Goal: Information Seeking & Learning: Learn about a topic

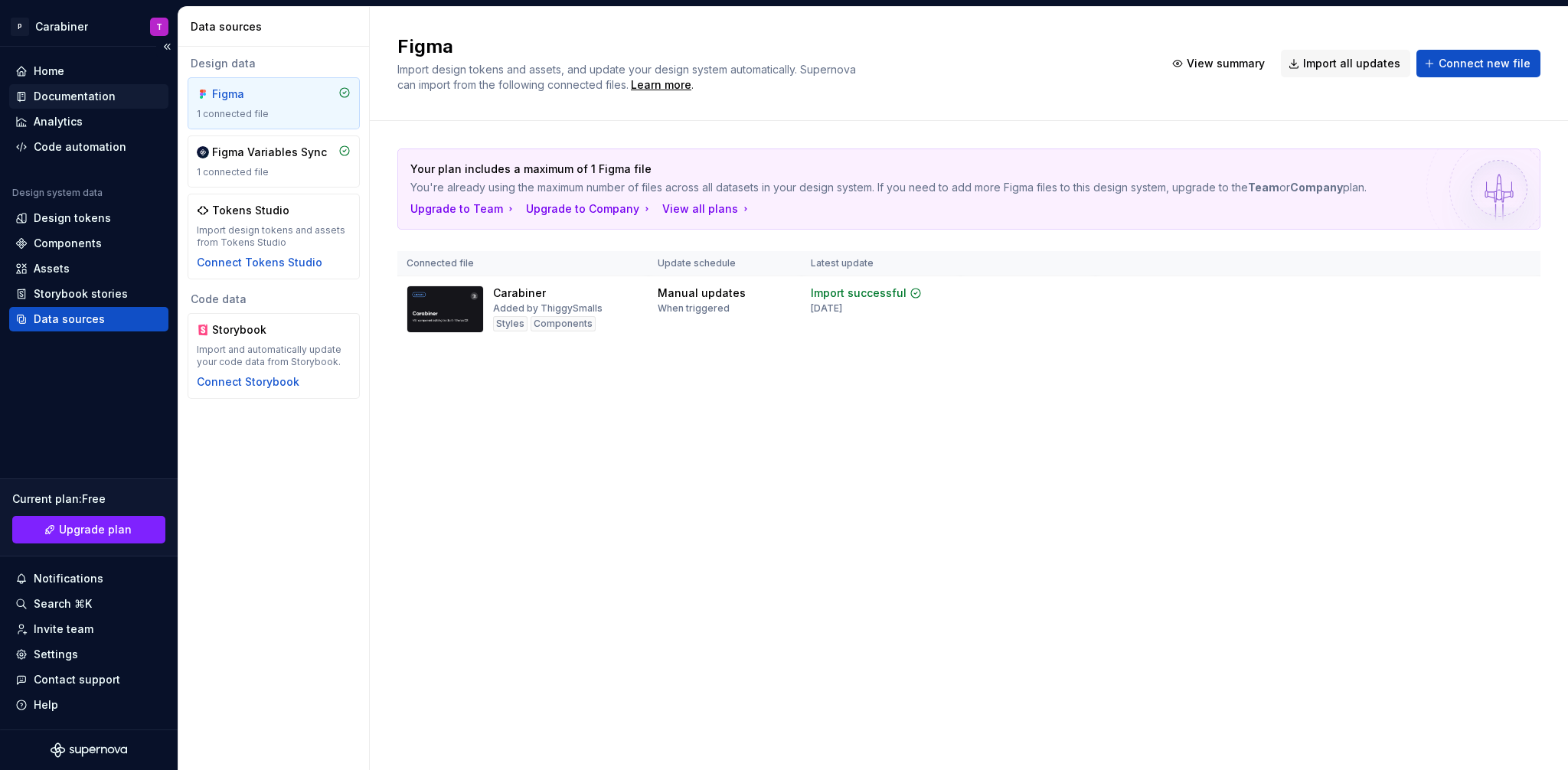
click at [51, 95] on div "Documentation" at bounding box center [74, 97] width 82 height 15
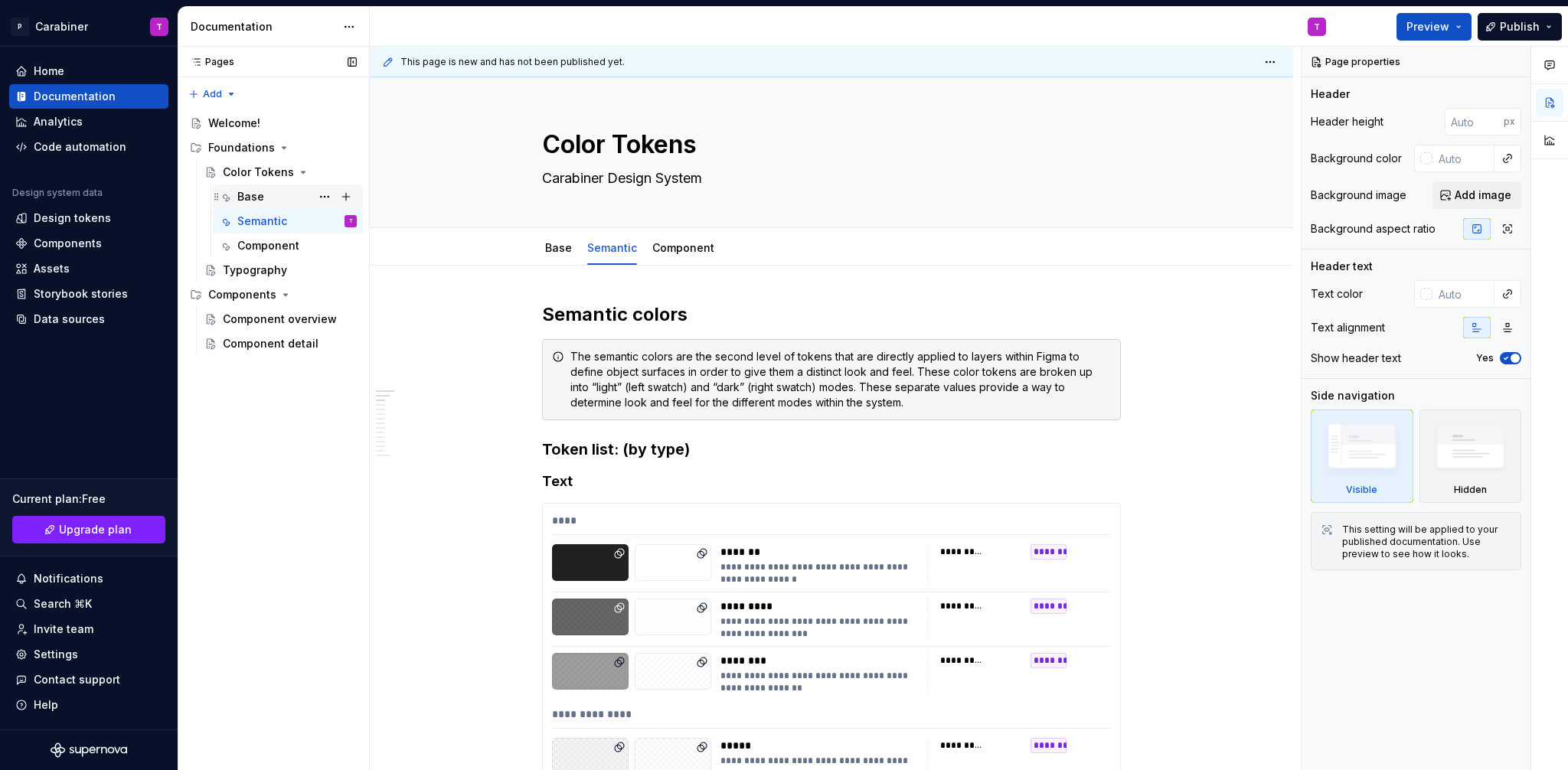
click at [269, 197] on div "Base" at bounding box center [298, 197] width 120 height 21
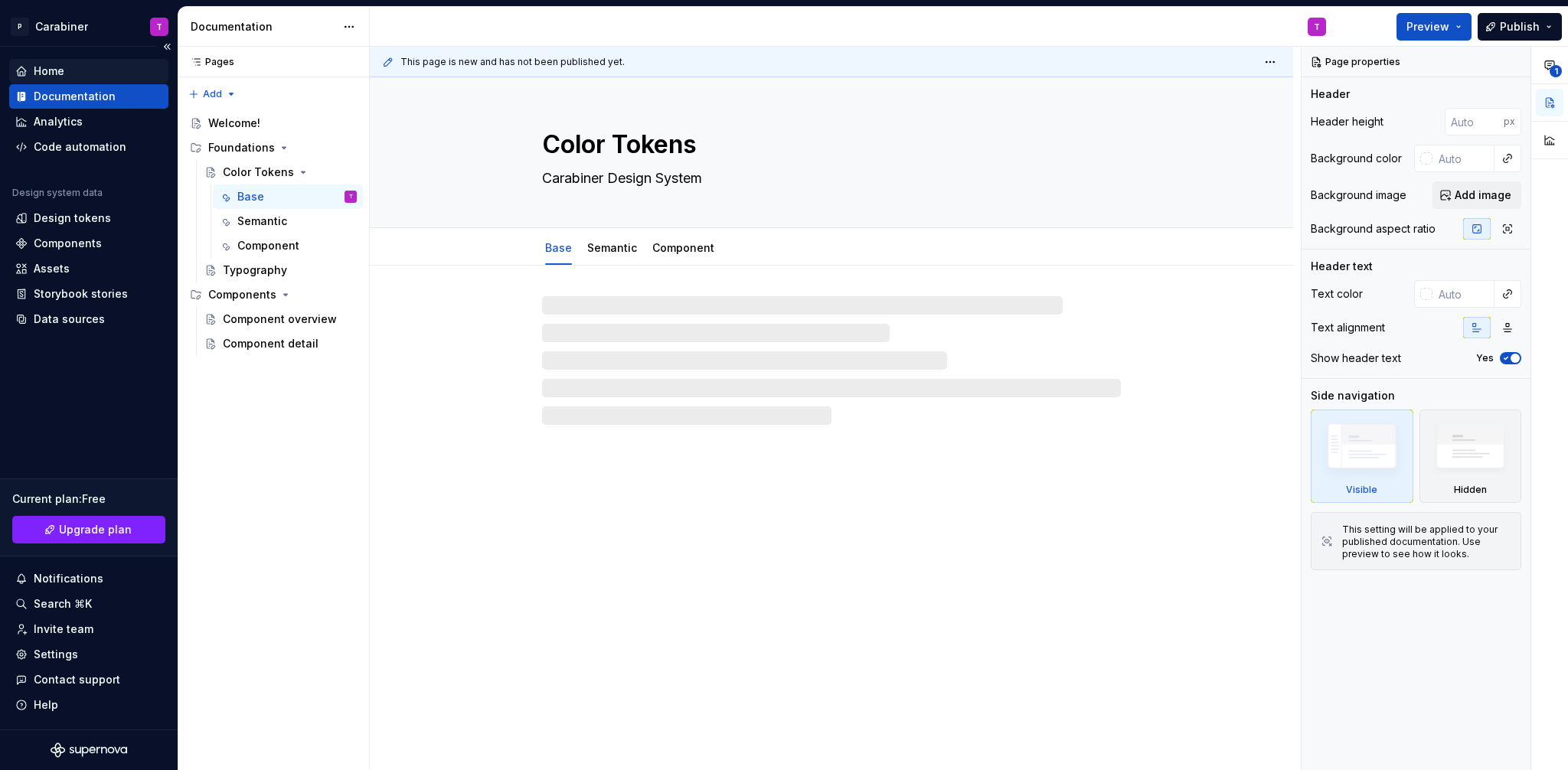
click at [46, 65] on div "Home" at bounding box center [49, 71] width 31 height 15
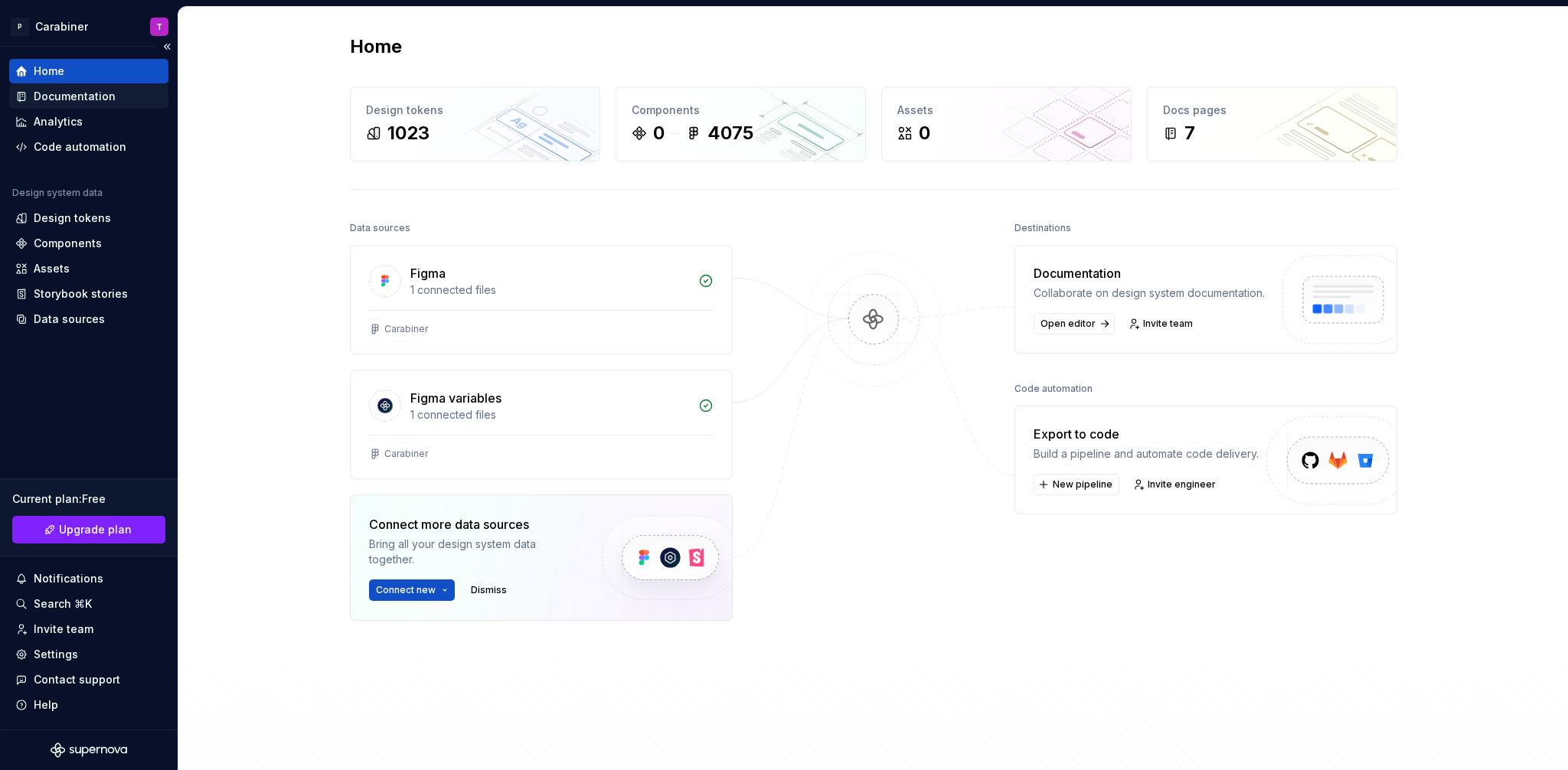
click at [47, 97] on div "Documentation" at bounding box center [74, 97] width 82 height 15
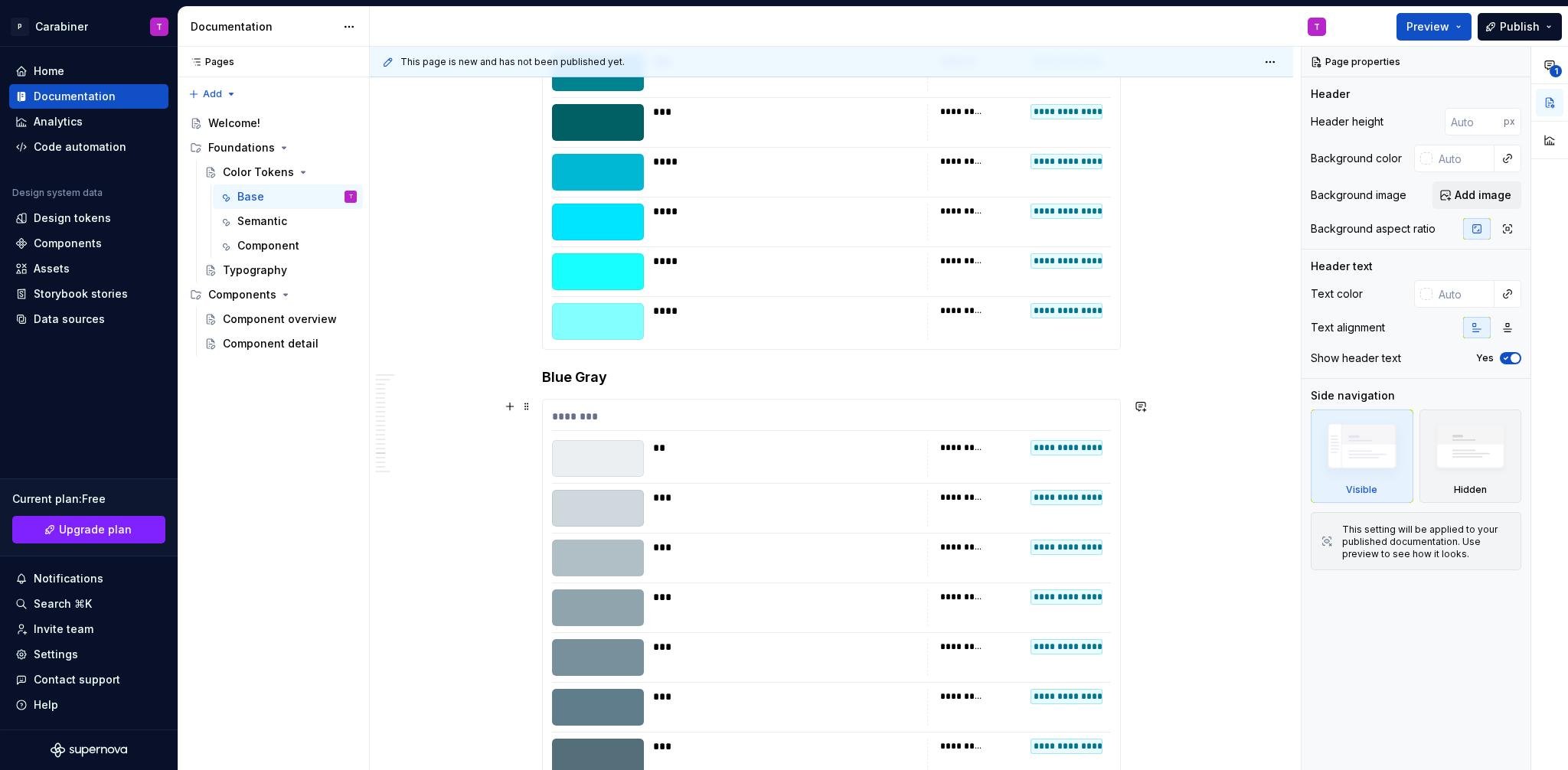
scroll to position [11860, 0]
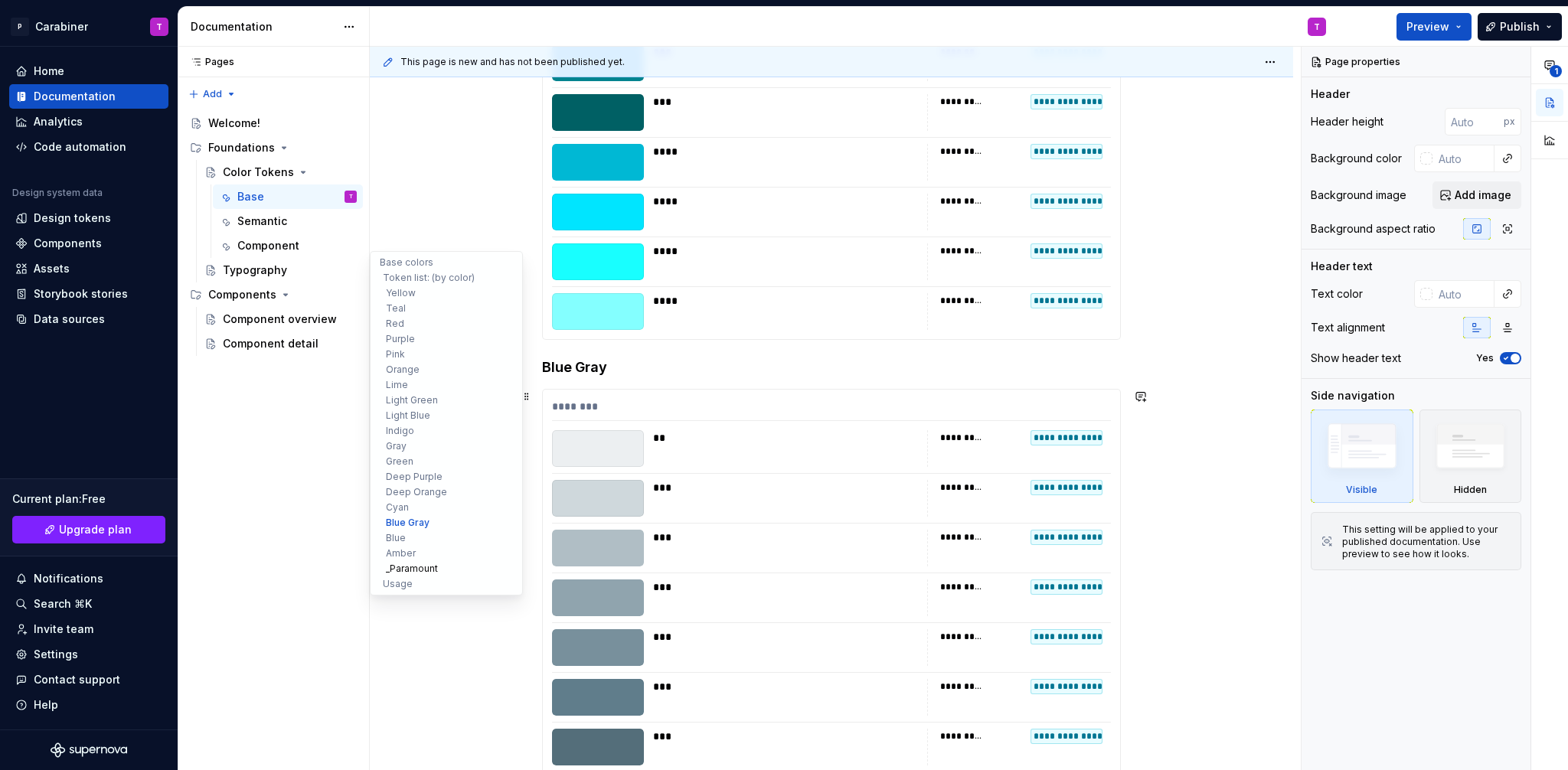
click at [406, 567] on button "_Paramount" at bounding box center [446, 569] width 146 height 15
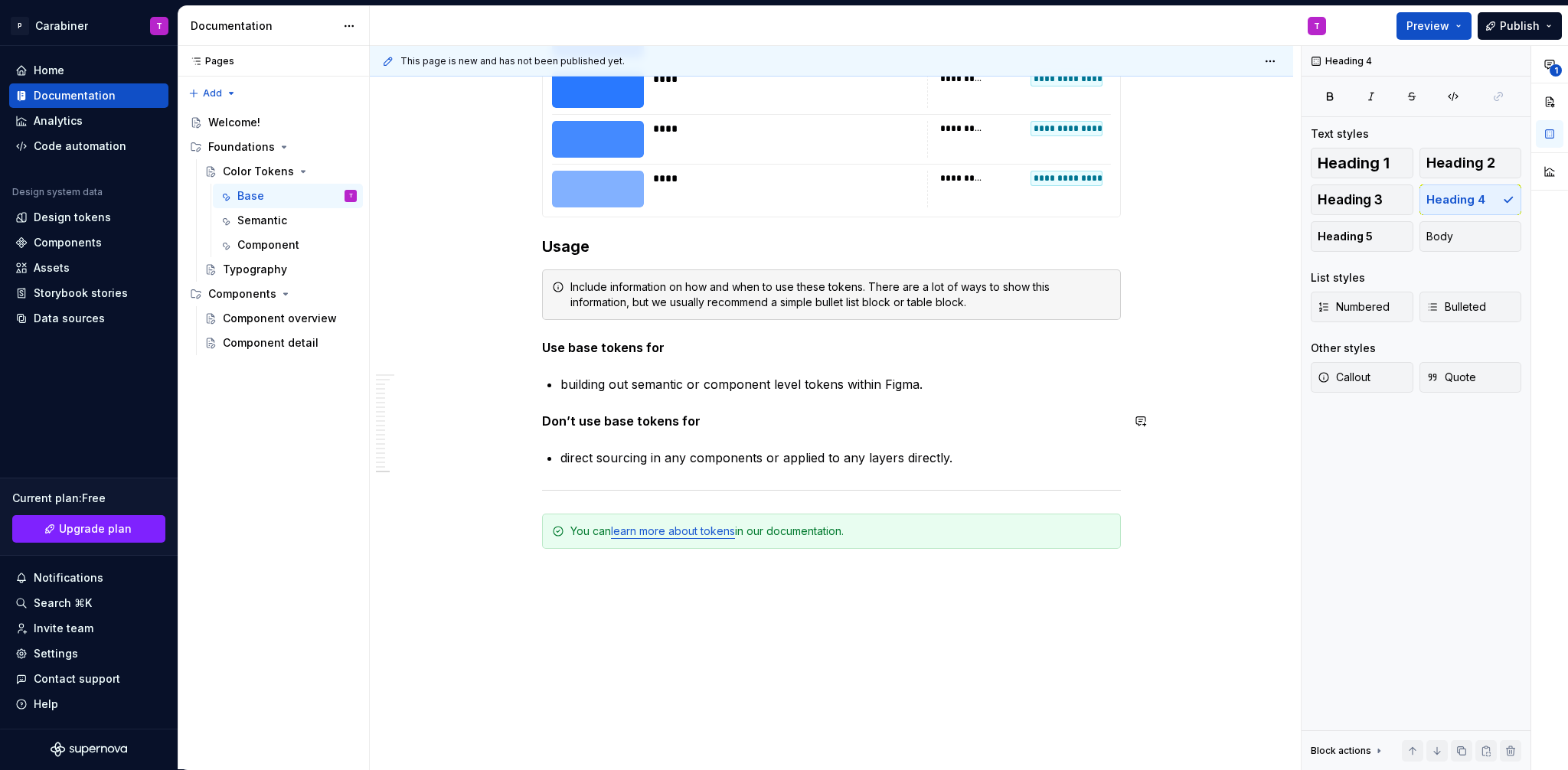
scroll to position [15184, 0]
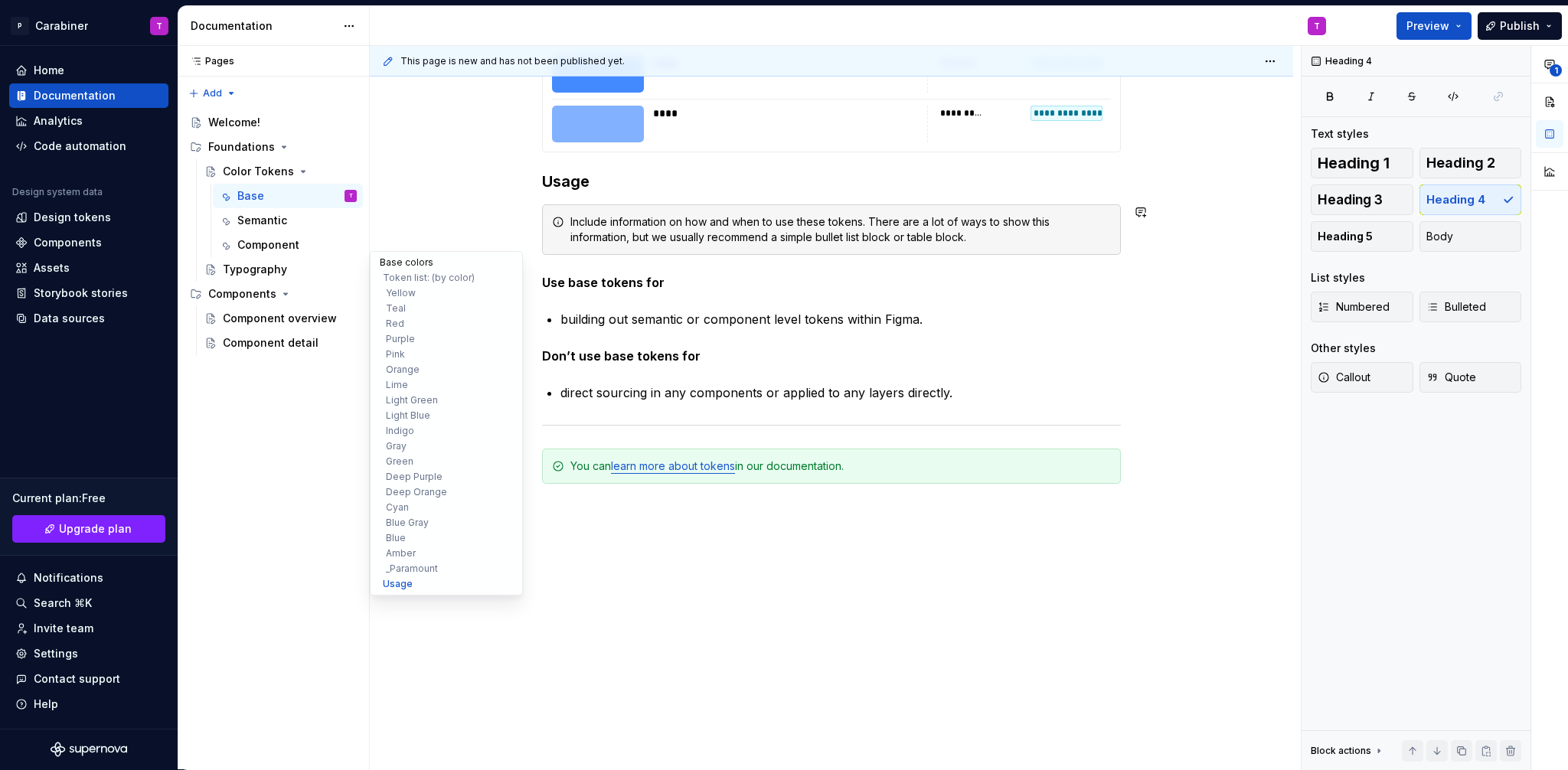
click at [394, 260] on button "Base colors" at bounding box center [446, 263] width 146 height 15
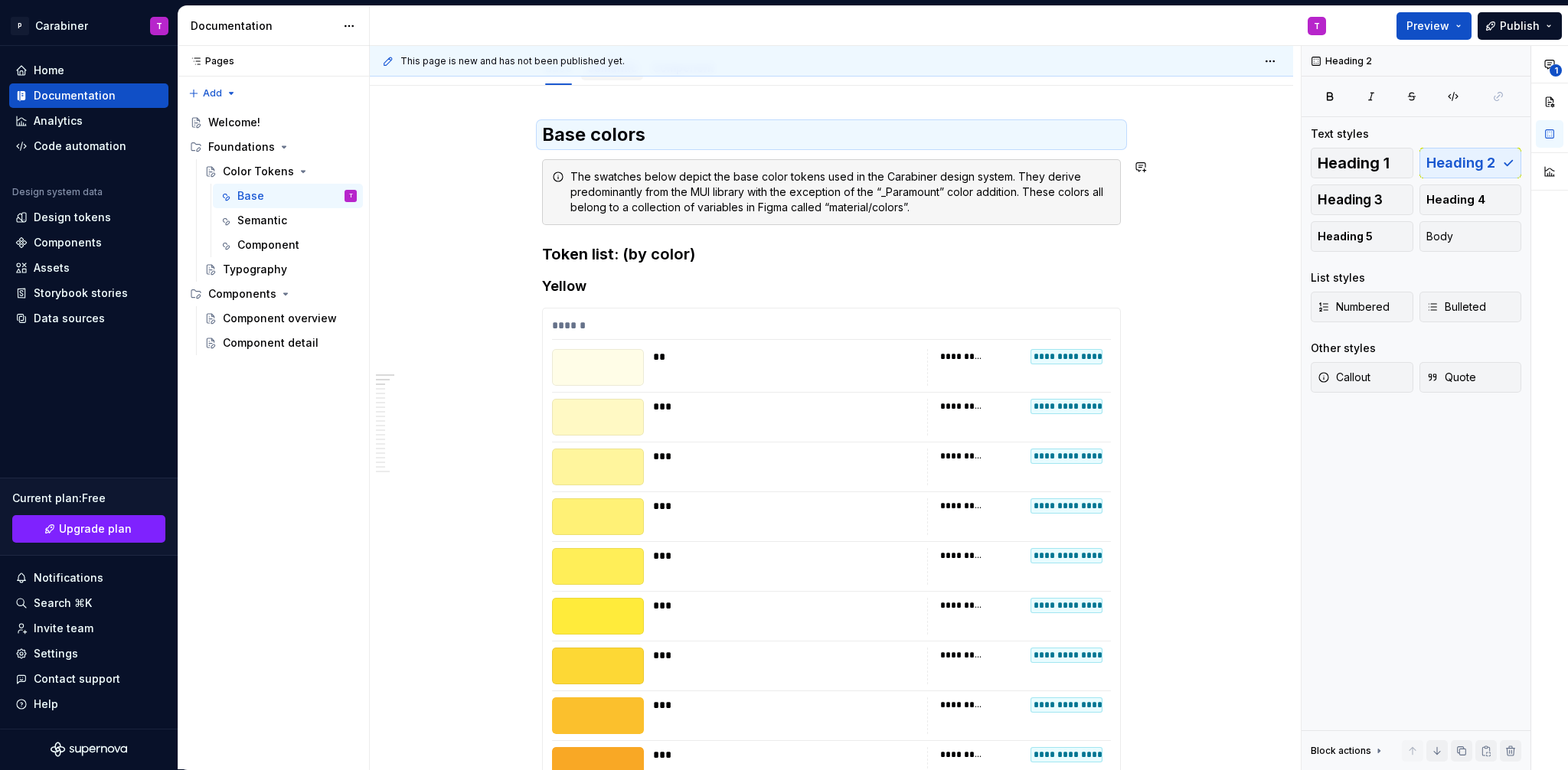
scroll to position [0, 0]
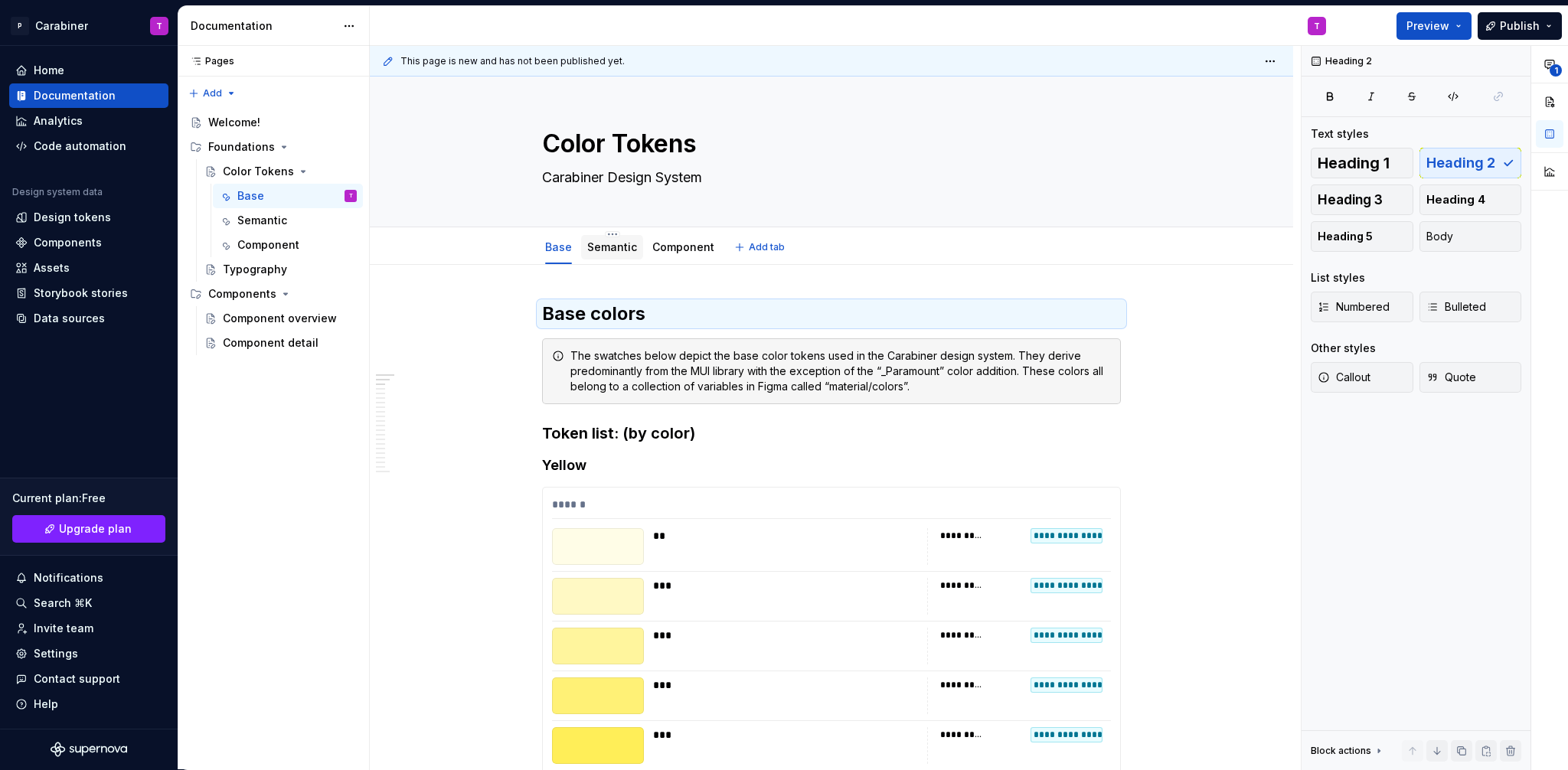
click at [604, 249] on link "Semantic" at bounding box center [613, 246] width 50 height 13
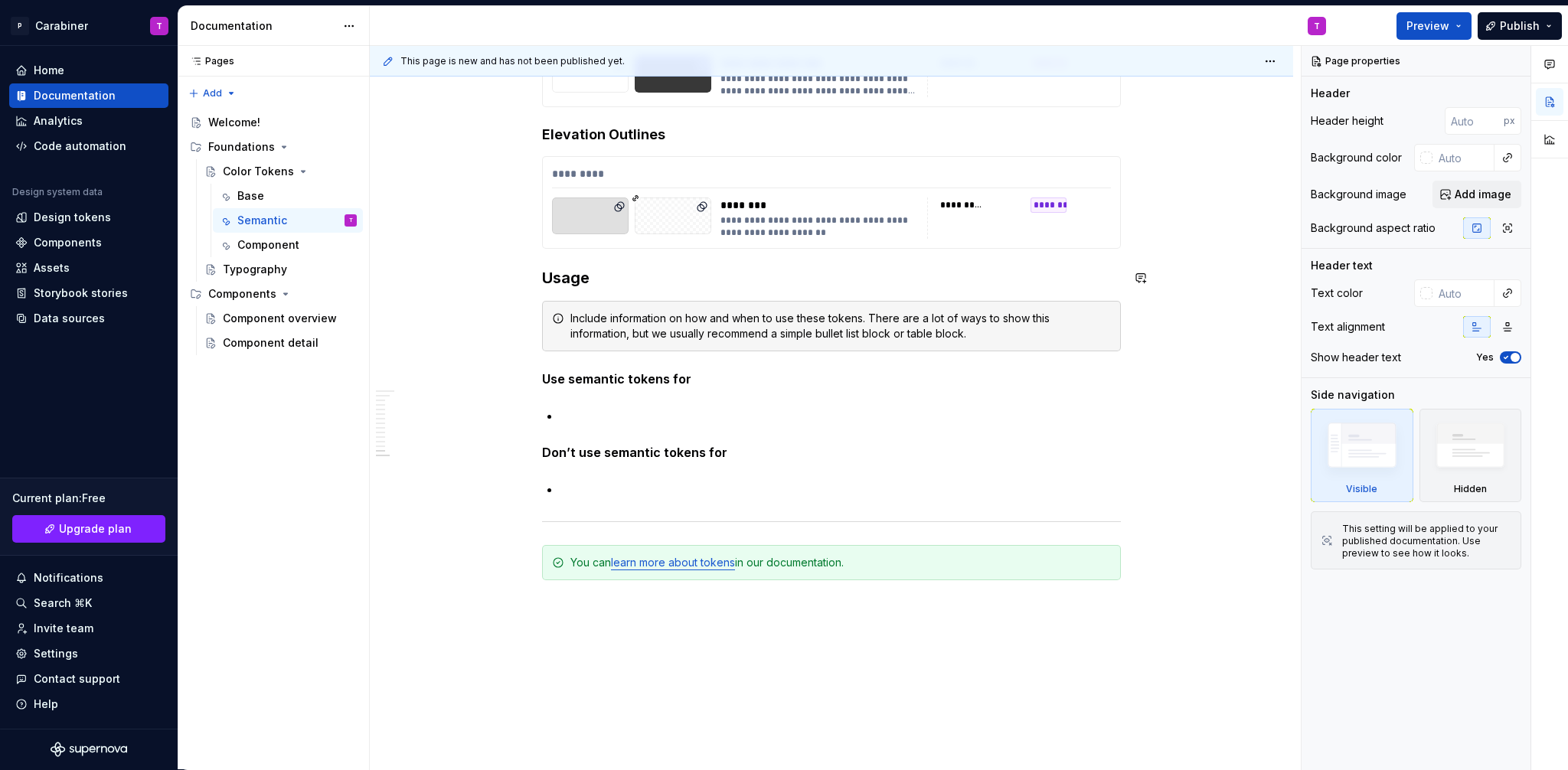
scroll to position [9776, 0]
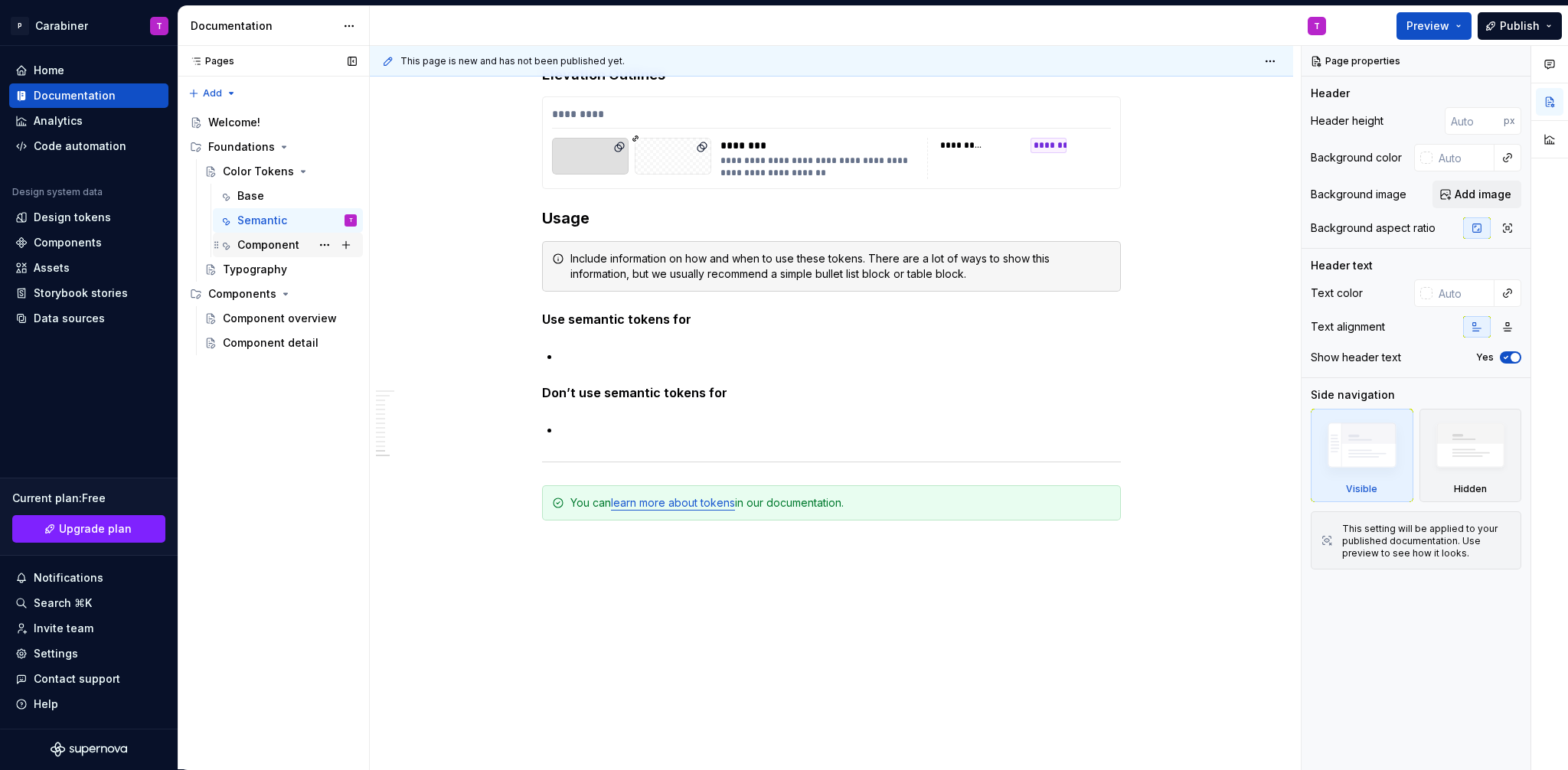
click at [252, 245] on div "Component" at bounding box center [269, 245] width 62 height 15
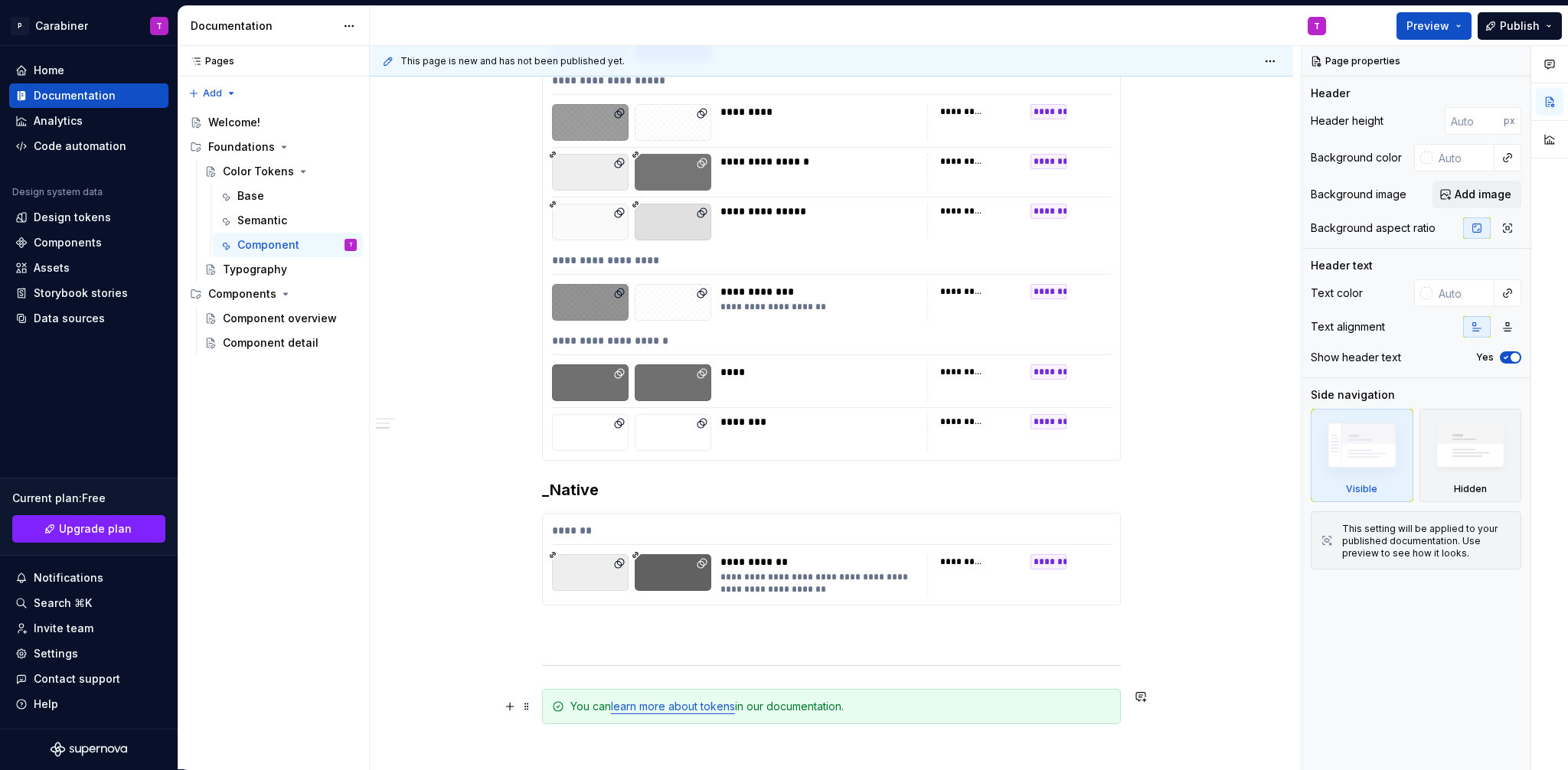
scroll to position [3543, 0]
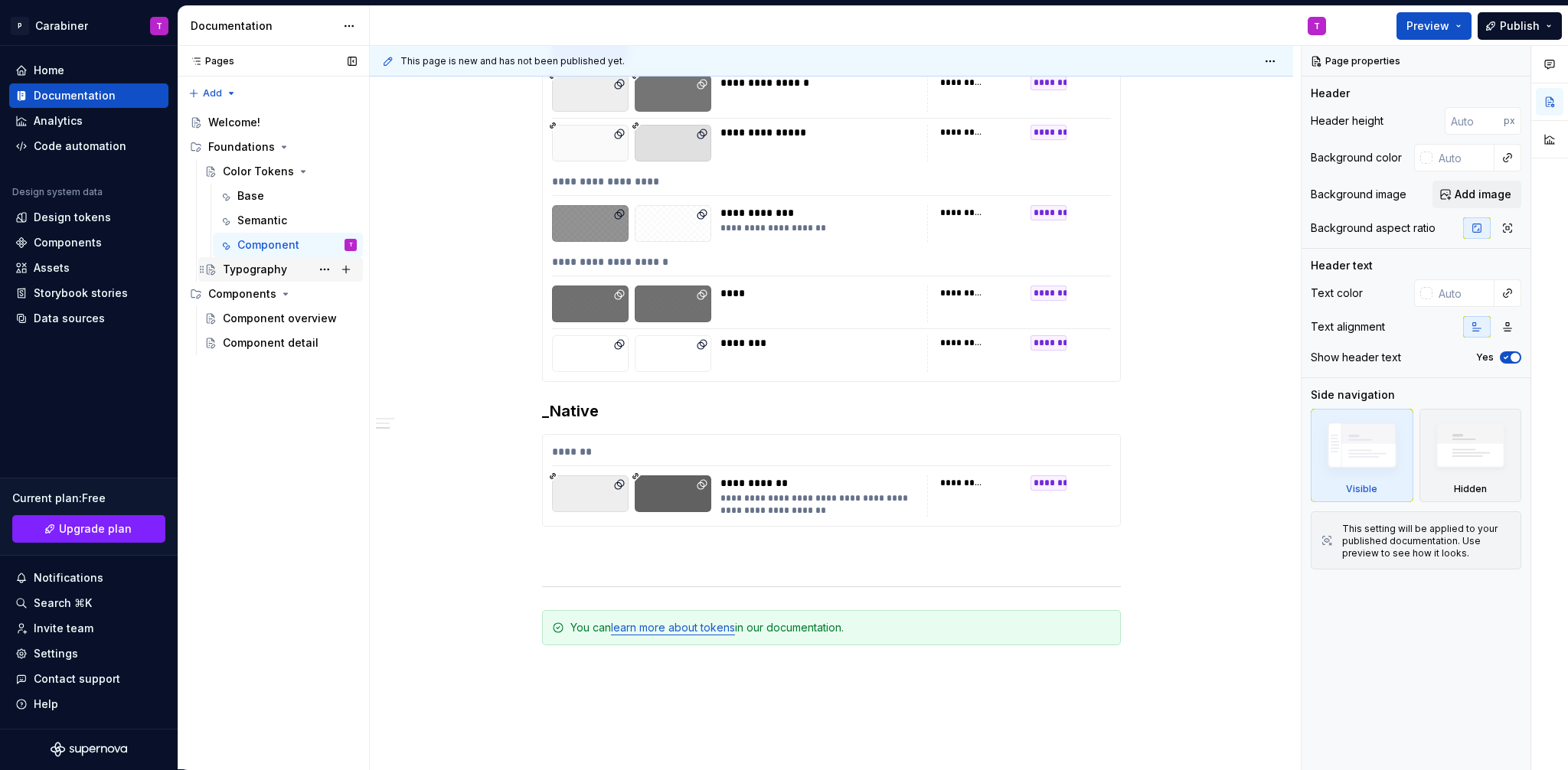
click at [239, 268] on div "Typography" at bounding box center [255, 270] width 65 height 15
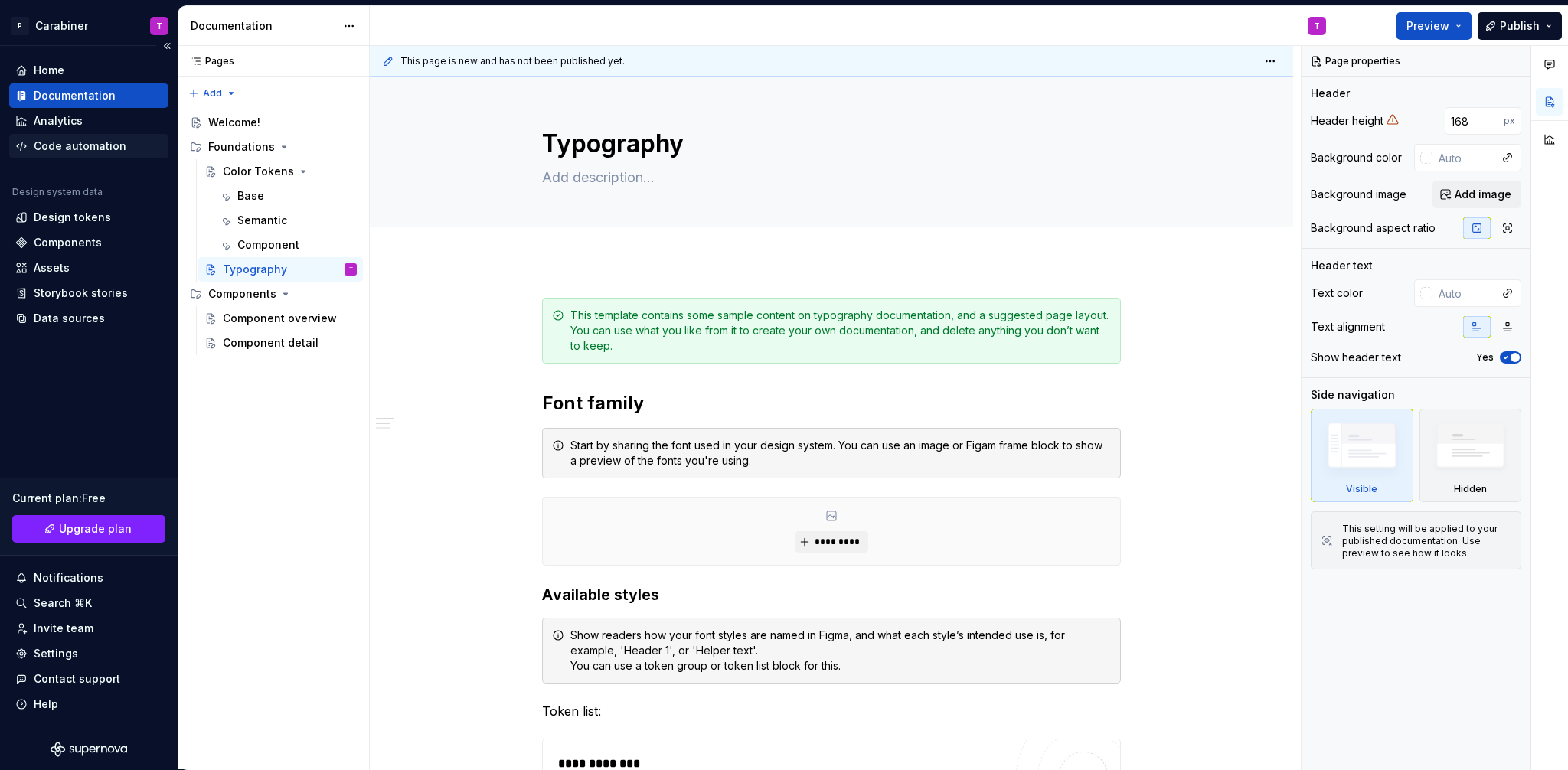
click at [56, 146] on div "Code automation" at bounding box center [80, 146] width 93 height 15
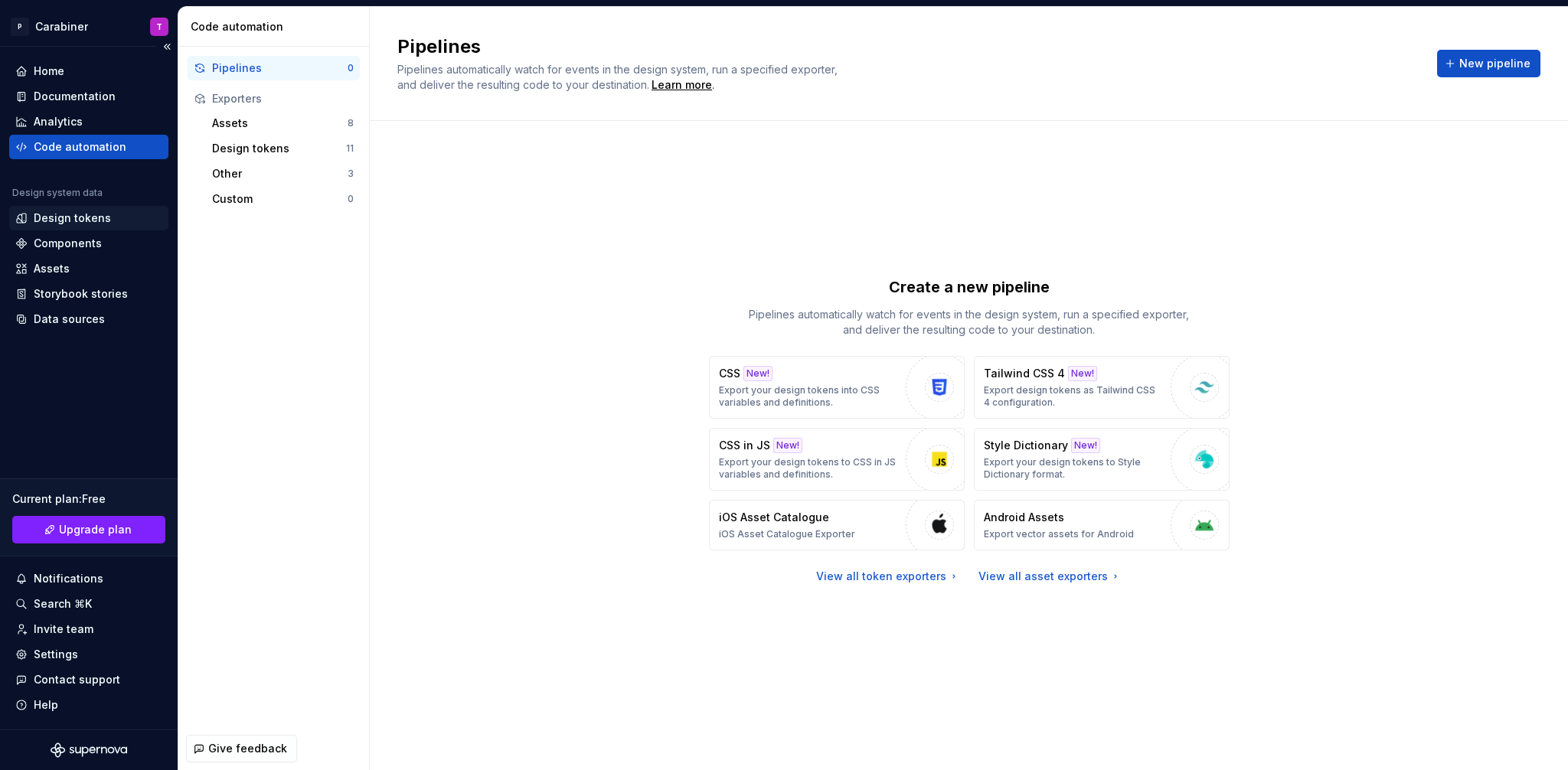
click at [47, 214] on div "Design tokens" at bounding box center [72, 218] width 77 height 15
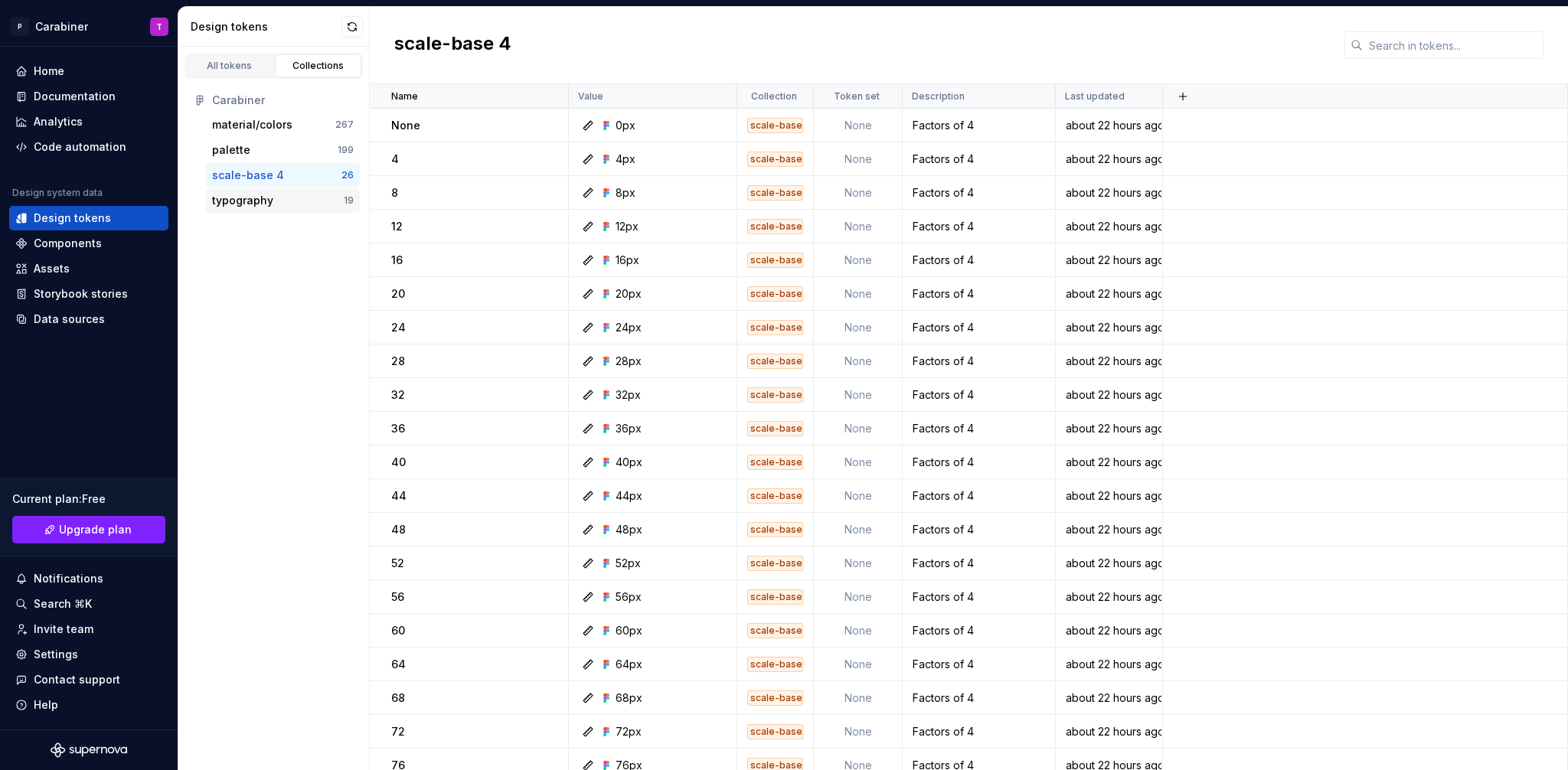
click at [235, 200] on div "typography" at bounding box center [242, 201] width 61 height 15
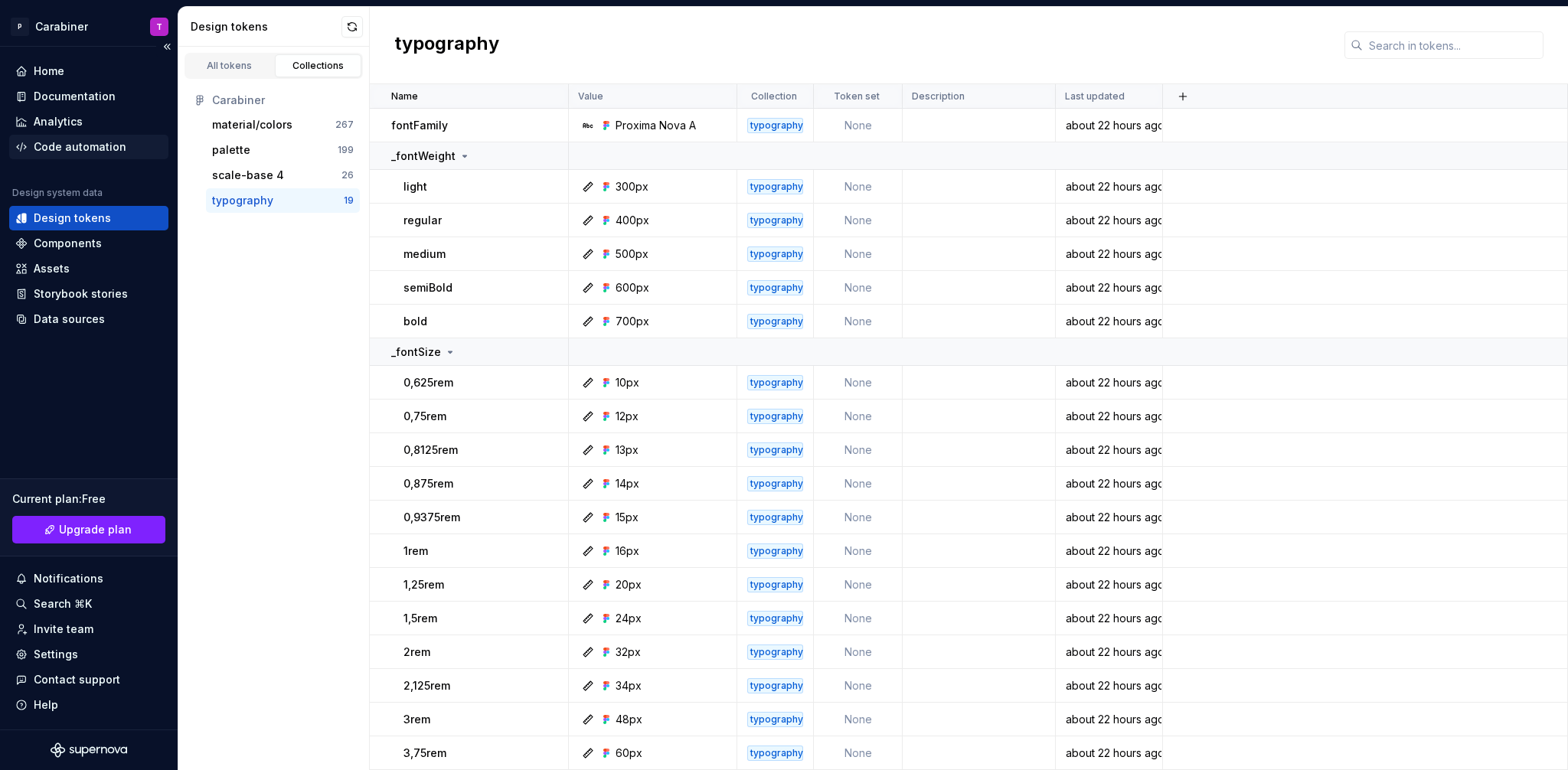
click at [48, 150] on div "Code automation" at bounding box center [80, 147] width 93 height 15
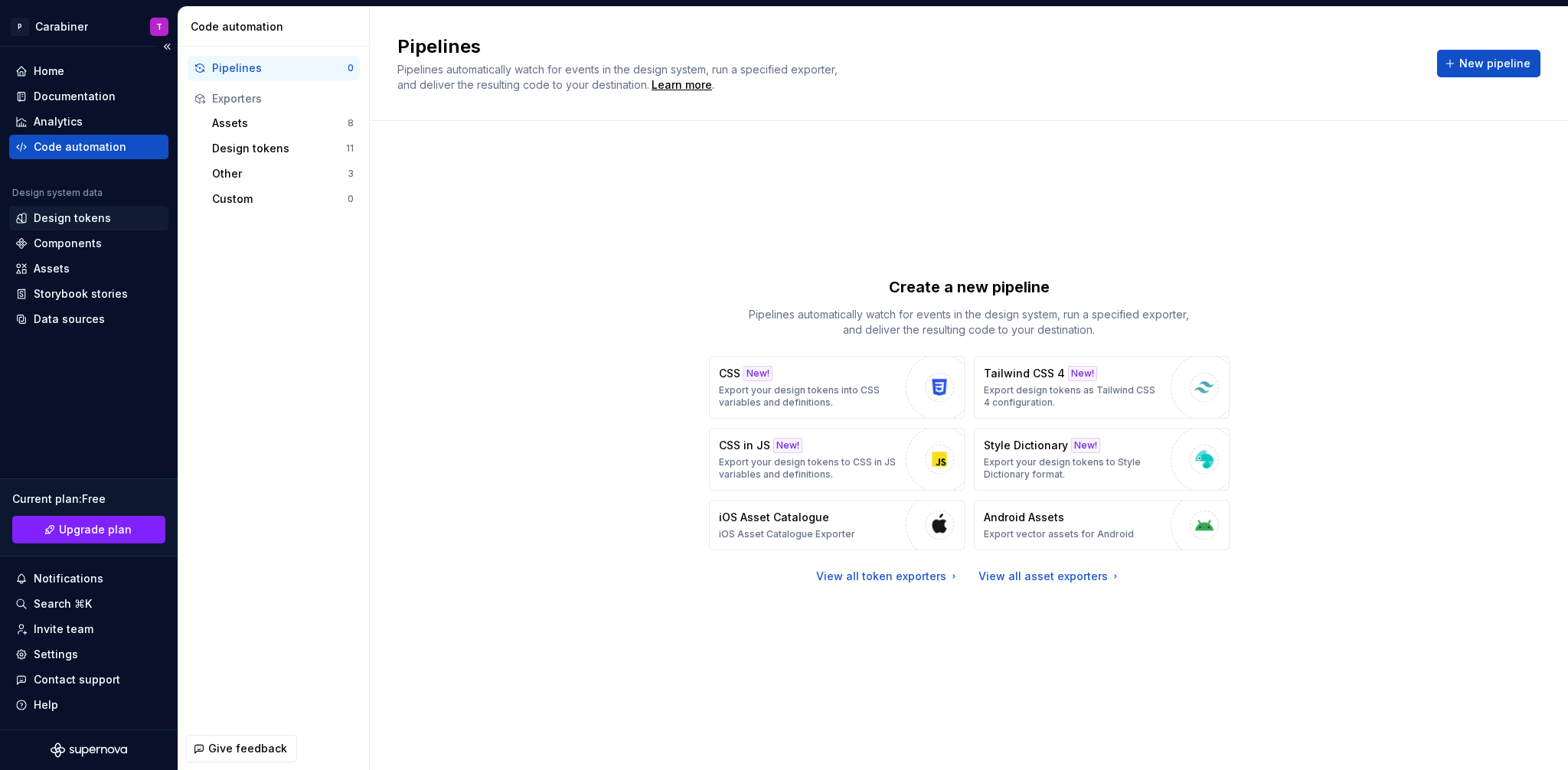
click at [46, 219] on div "Design tokens" at bounding box center [72, 218] width 77 height 15
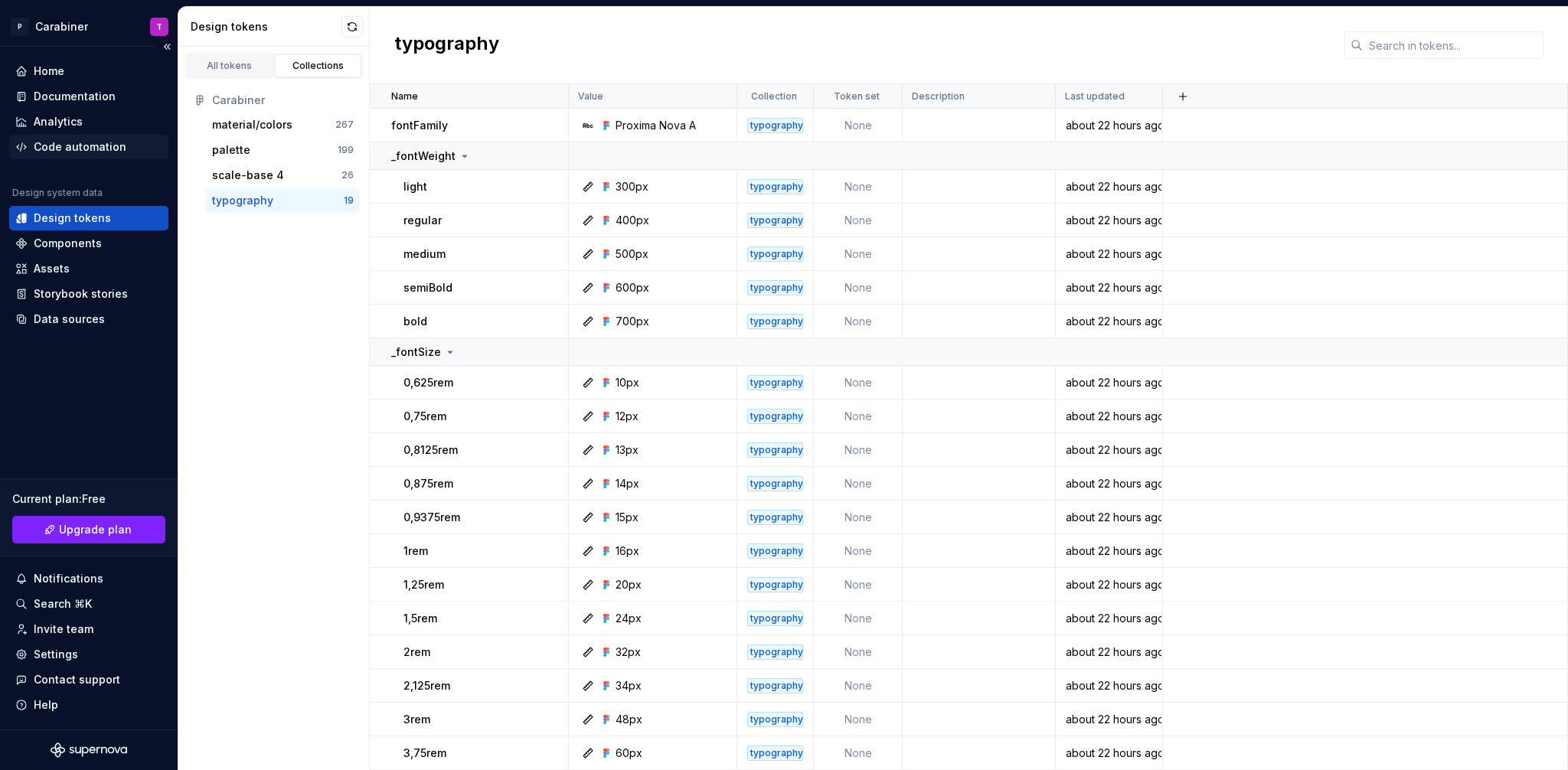
click at [49, 143] on div "Code automation" at bounding box center [80, 147] width 93 height 15
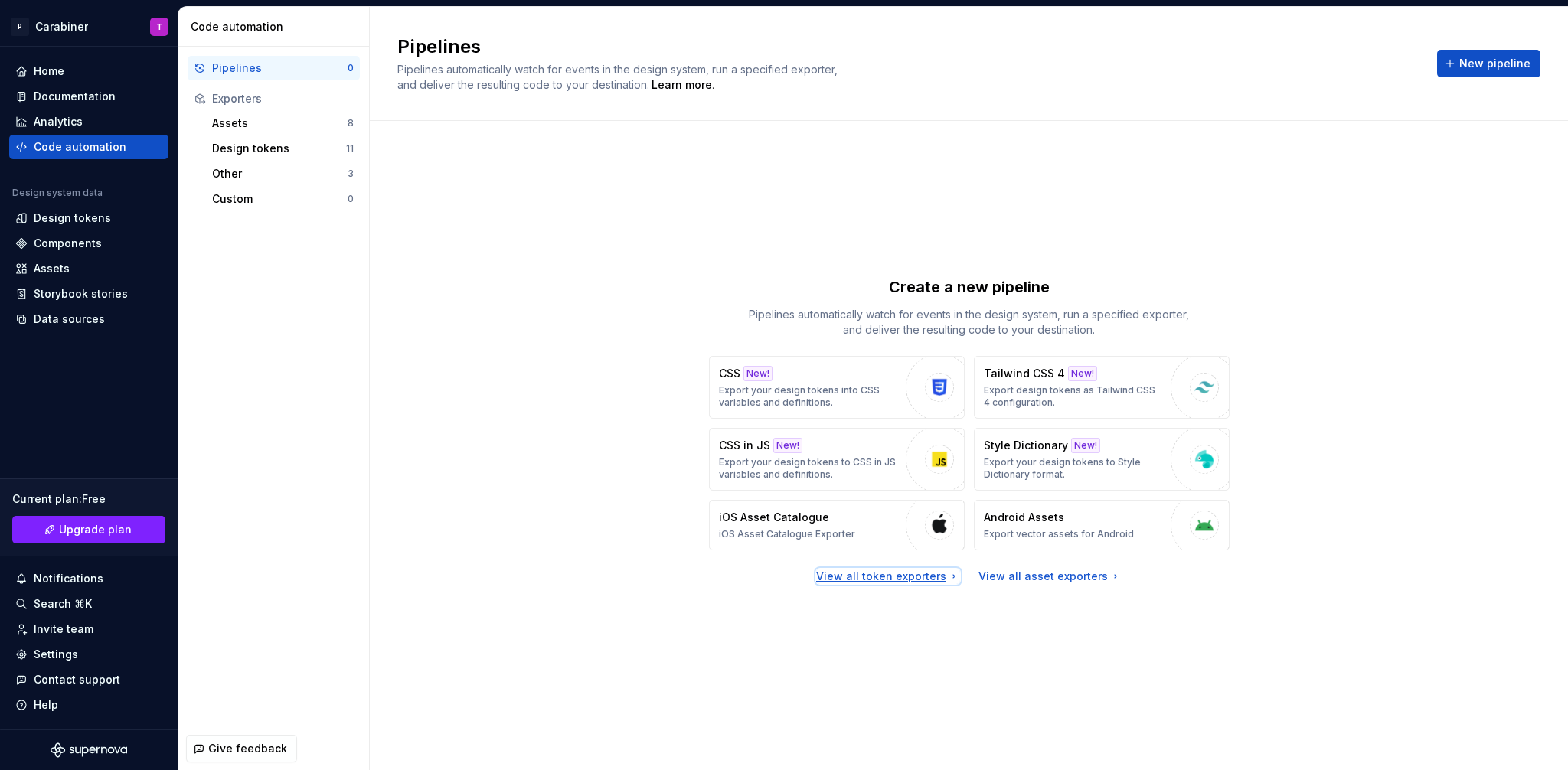
click at [936, 578] on div "View all token exporters" at bounding box center [888, 577] width 144 height 15
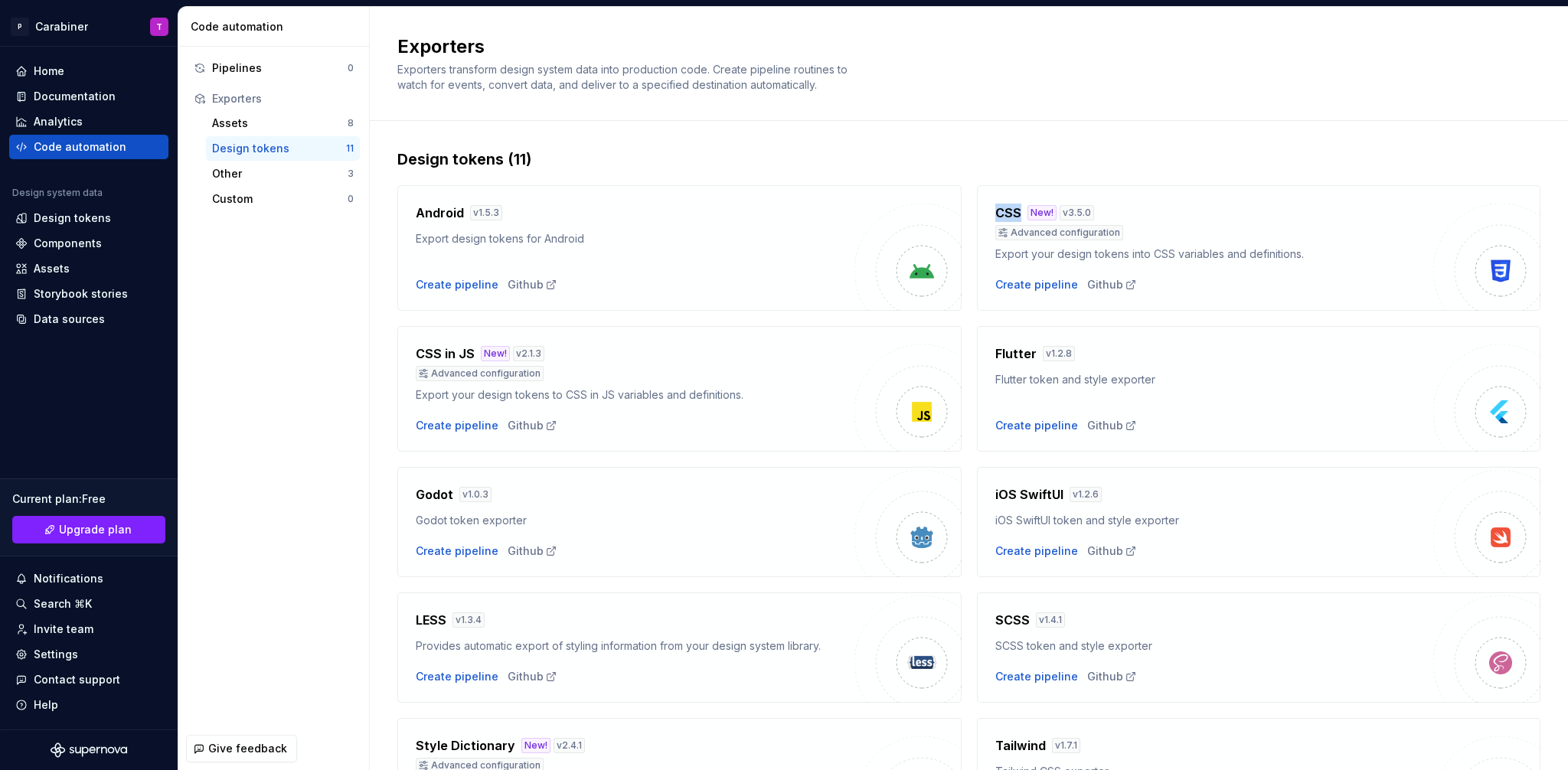
drag, startPoint x: 989, startPoint y: 214, endPoint x: 1014, endPoint y: 213, distance: 25.0
click at [1014, 213] on div "CSS New! v 3.5.0" at bounding box center [1214, 213] width 439 height 18
click at [1124, 232] on div "Advanced configuration" at bounding box center [1214, 233] width 439 height 15
click at [56, 315] on div "Data sources" at bounding box center [70, 320] width 71 height 15
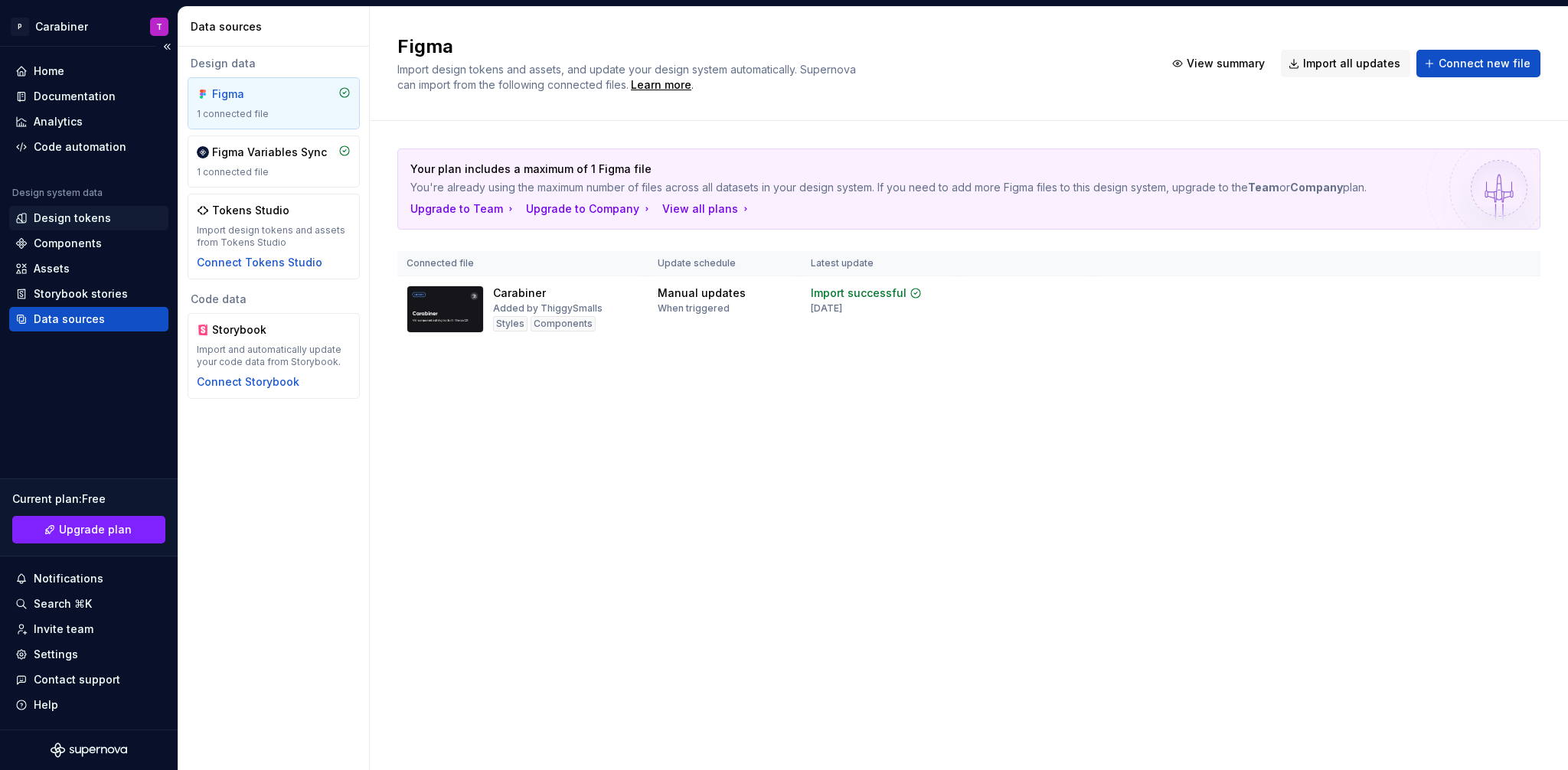
click at [56, 215] on div "Design tokens" at bounding box center [72, 218] width 77 height 15
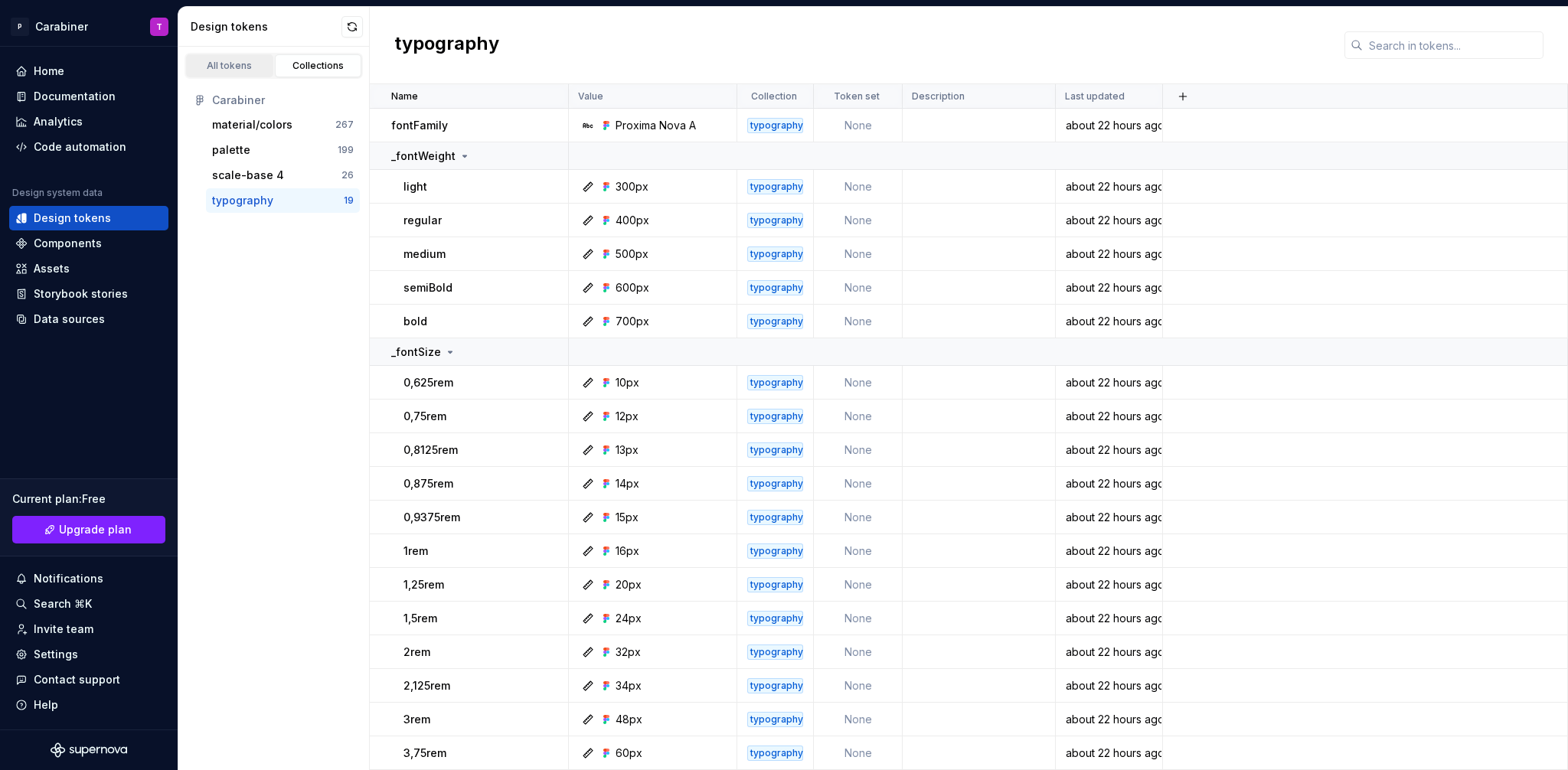
click at [245, 66] on div "All tokens" at bounding box center [229, 66] width 76 height 13
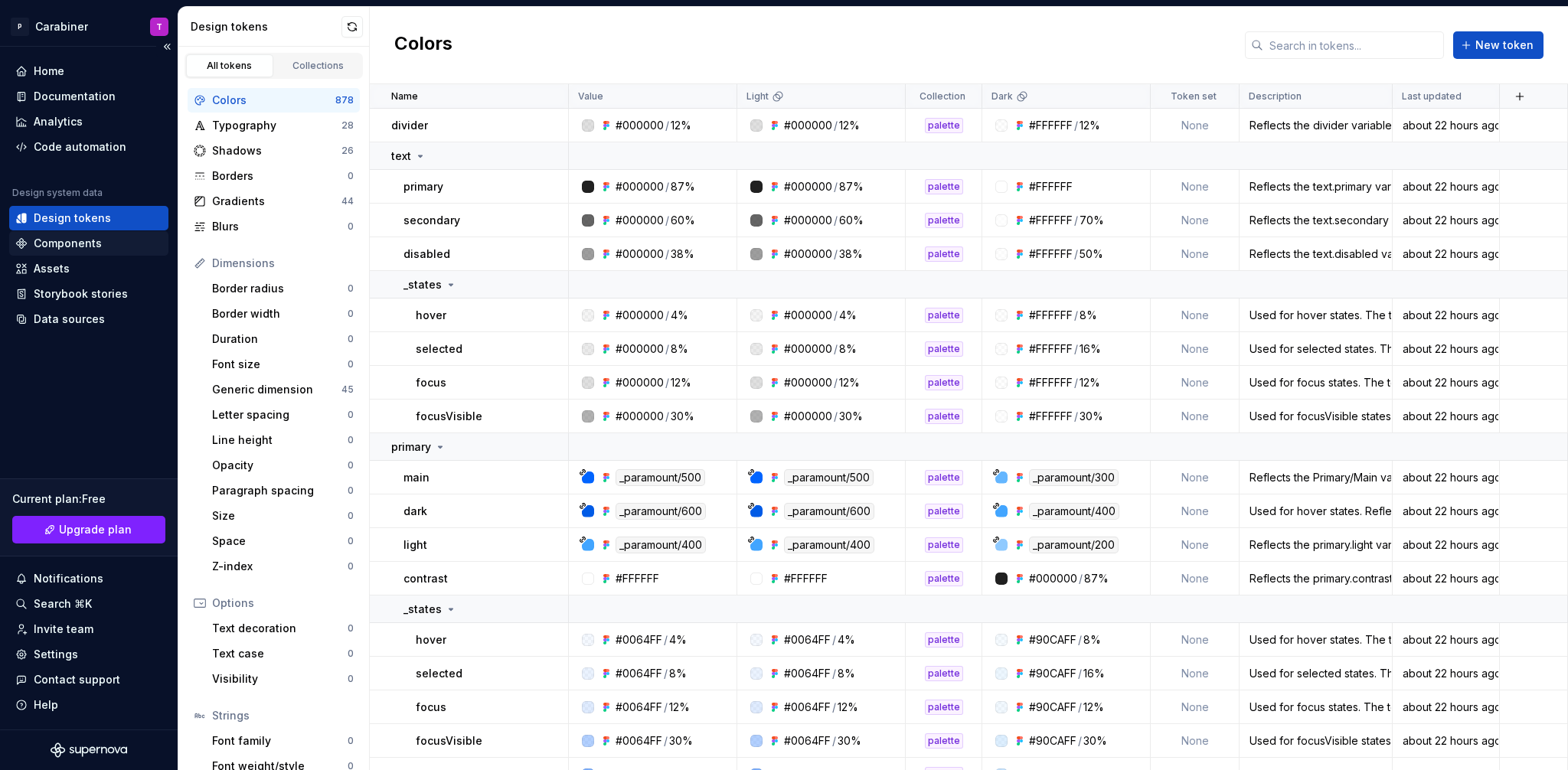
click at [62, 242] on div "Components" at bounding box center [68, 243] width 69 height 15
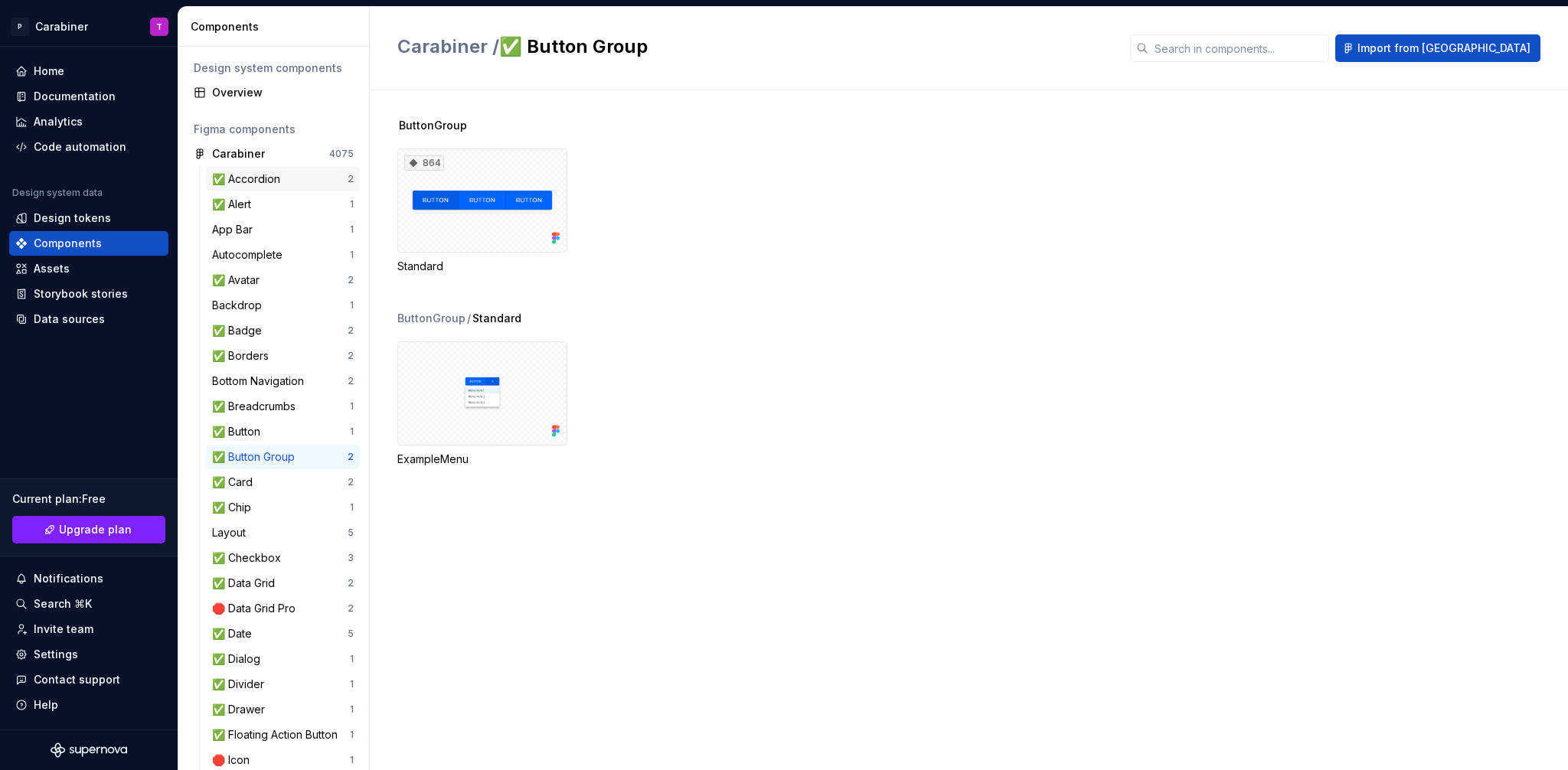
click at [251, 179] on div "✅ Accordion" at bounding box center [249, 180] width 74 height 15
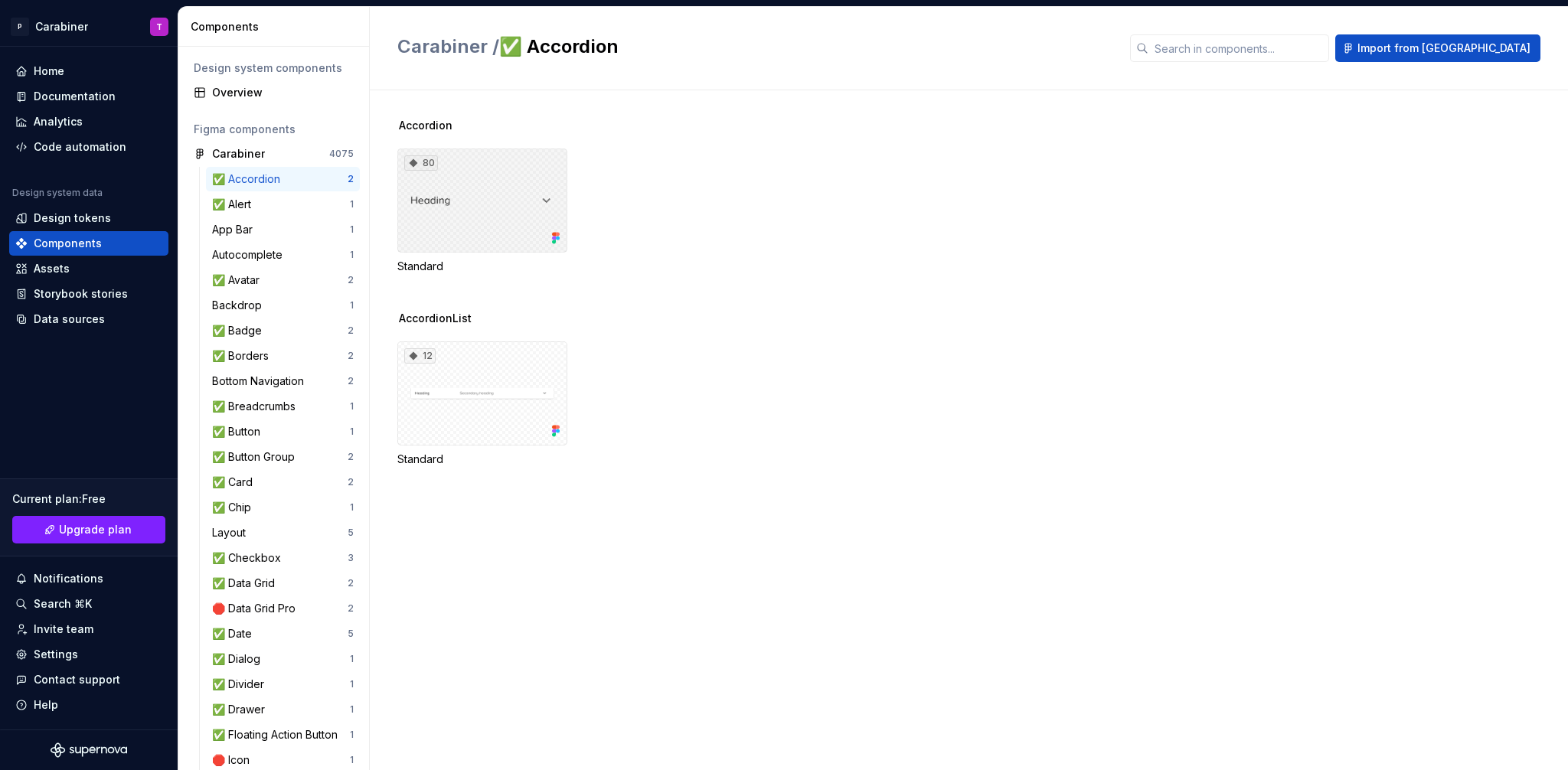
click at [507, 223] on div "80" at bounding box center [482, 201] width 170 height 104
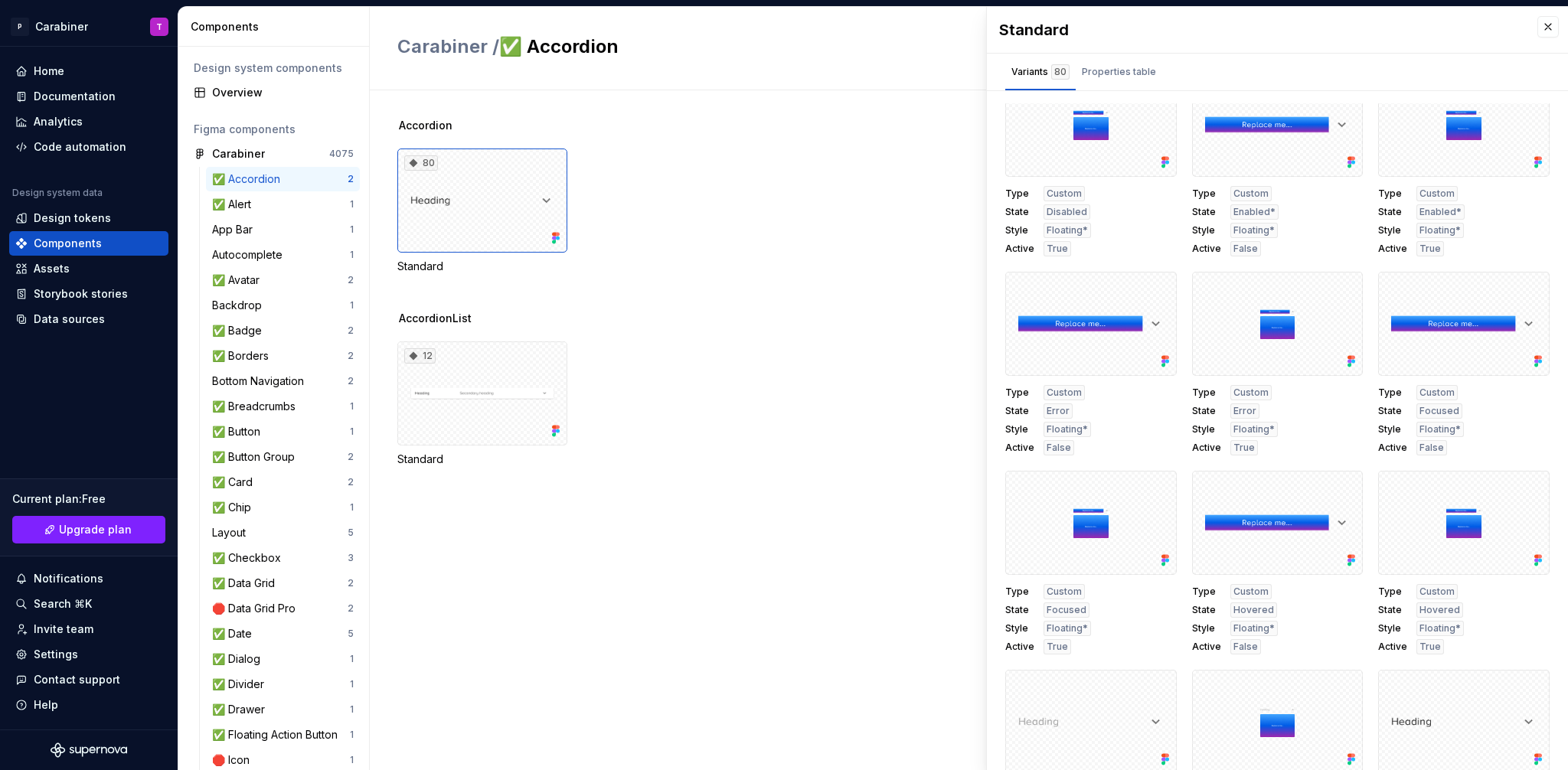
scroll to position [1503, 0]
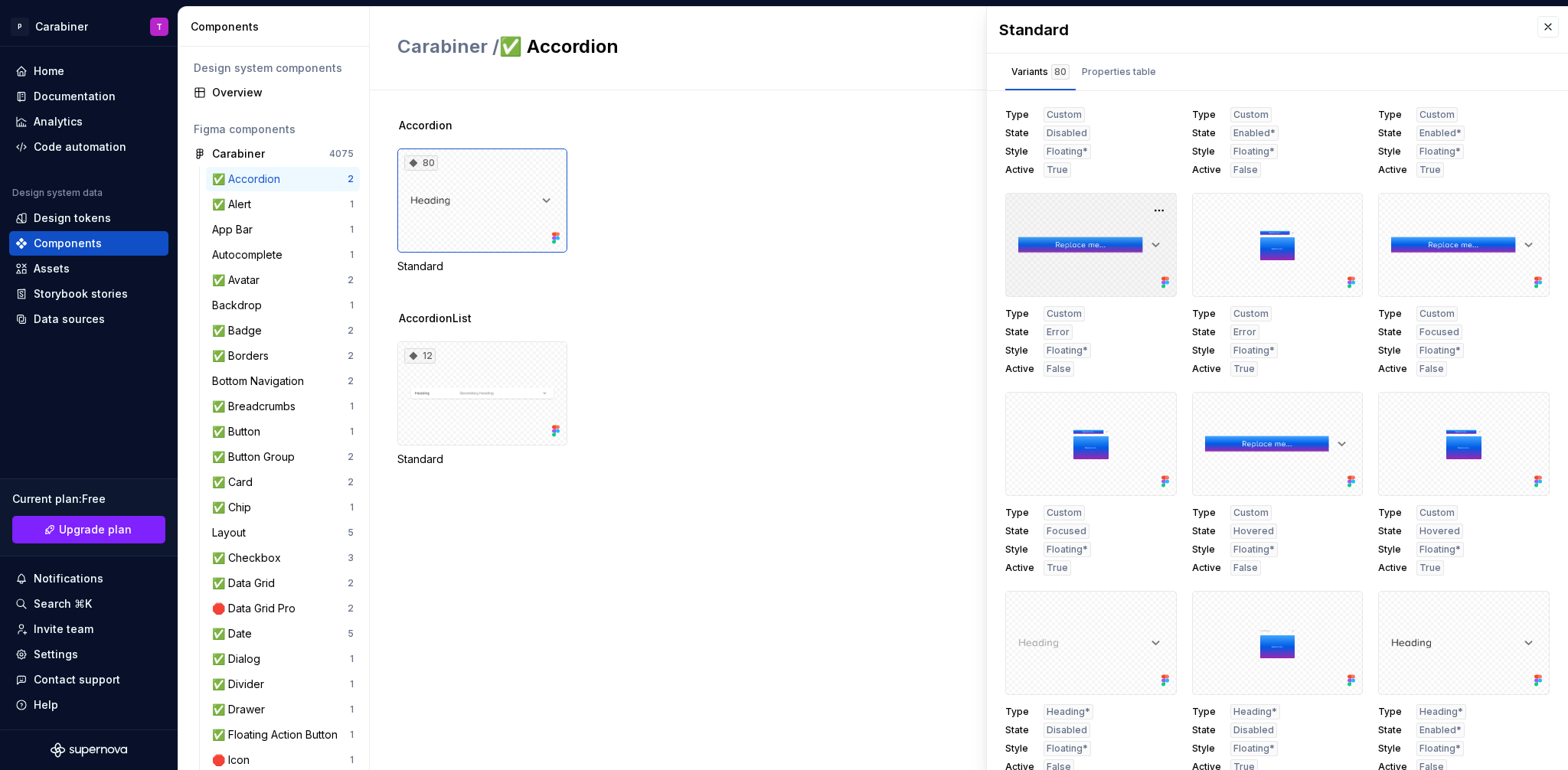
click at [1107, 236] on div at bounding box center [1092, 245] width 172 height 104
click at [1153, 211] on button "button" at bounding box center [1159, 211] width 21 height 21
click at [1095, 209] on div at bounding box center [1092, 245] width 172 height 104
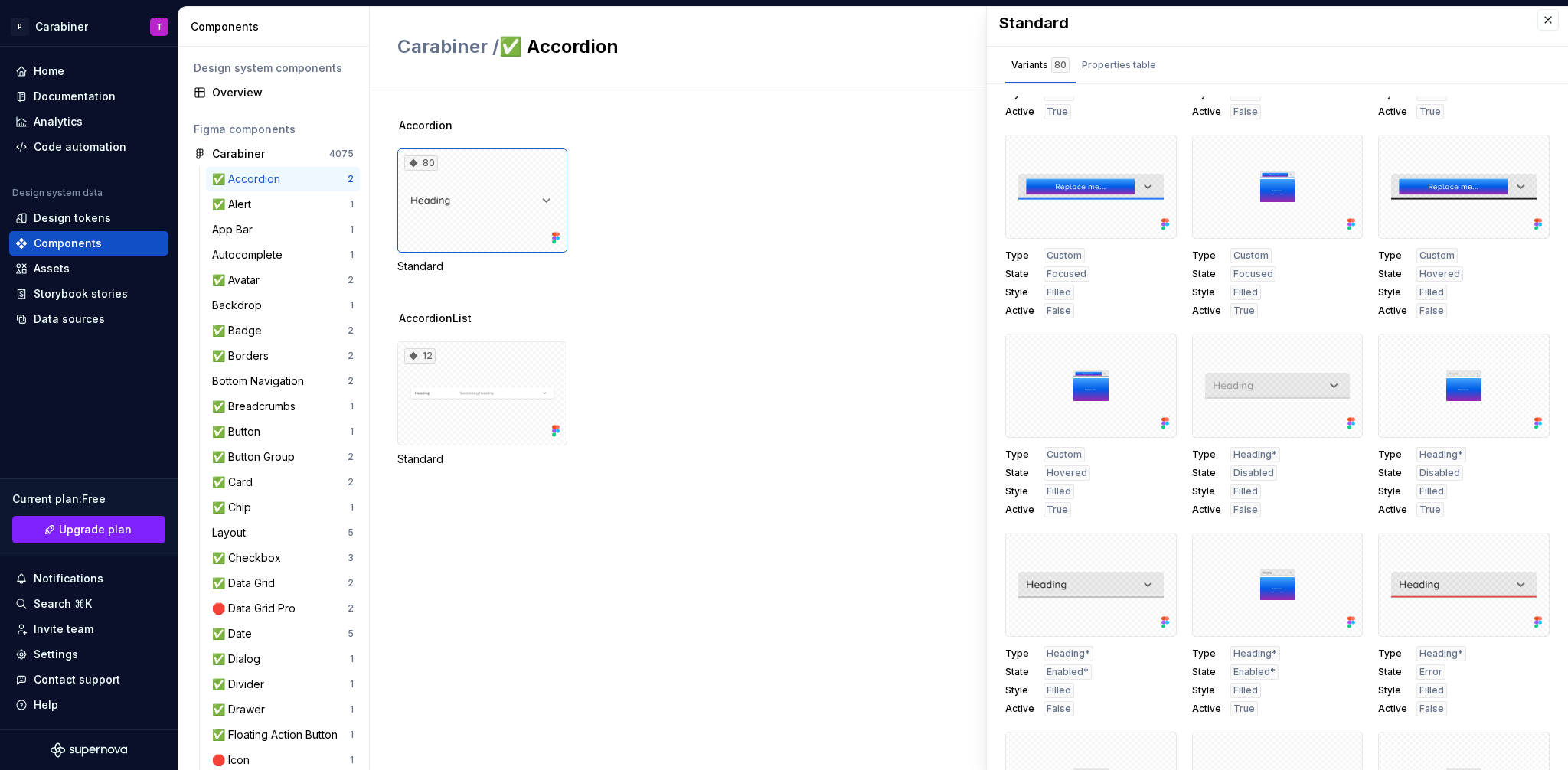
scroll to position [0, 0]
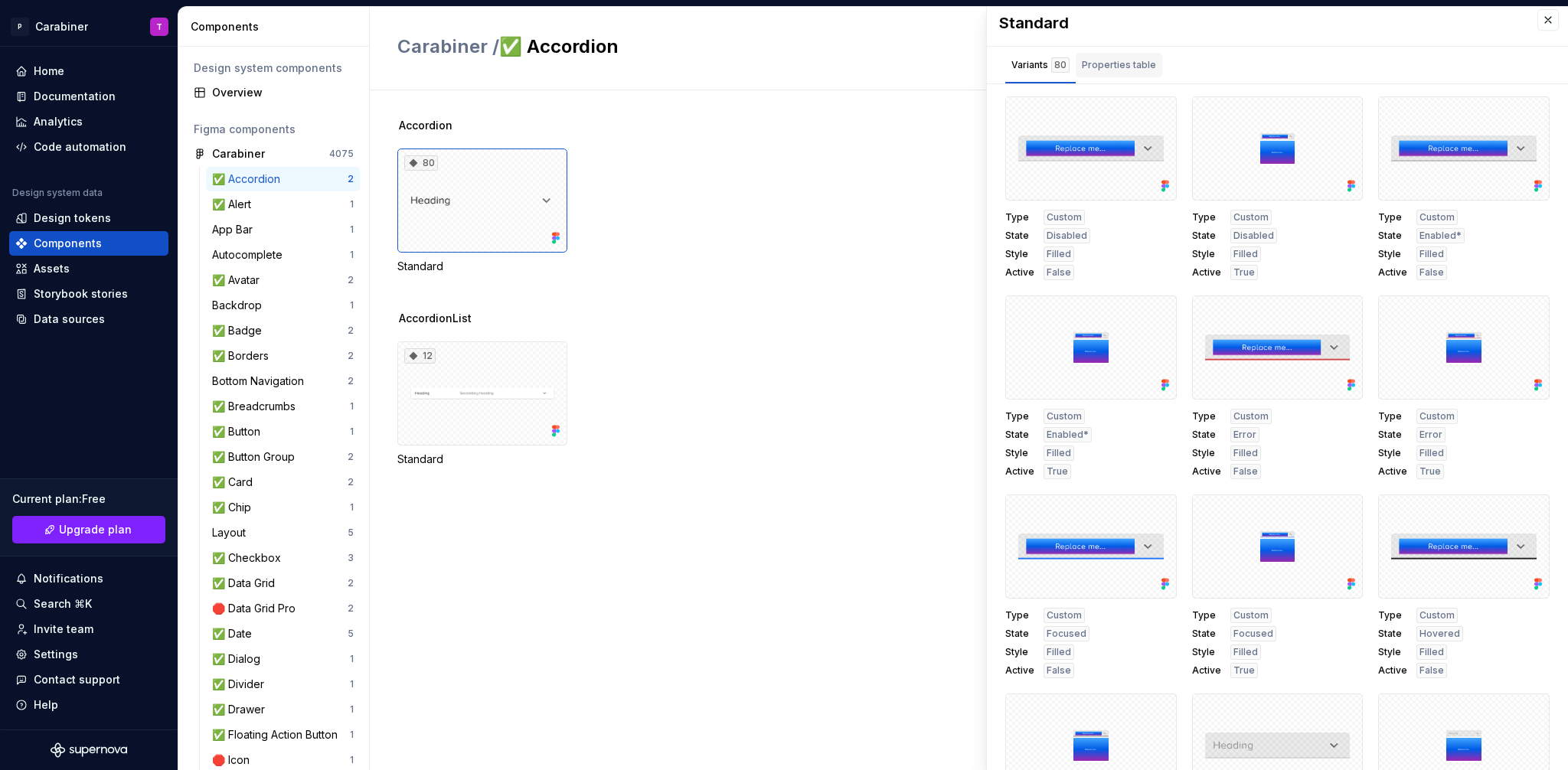
click at [1124, 65] on div "Properties table" at bounding box center [1119, 65] width 74 height 15
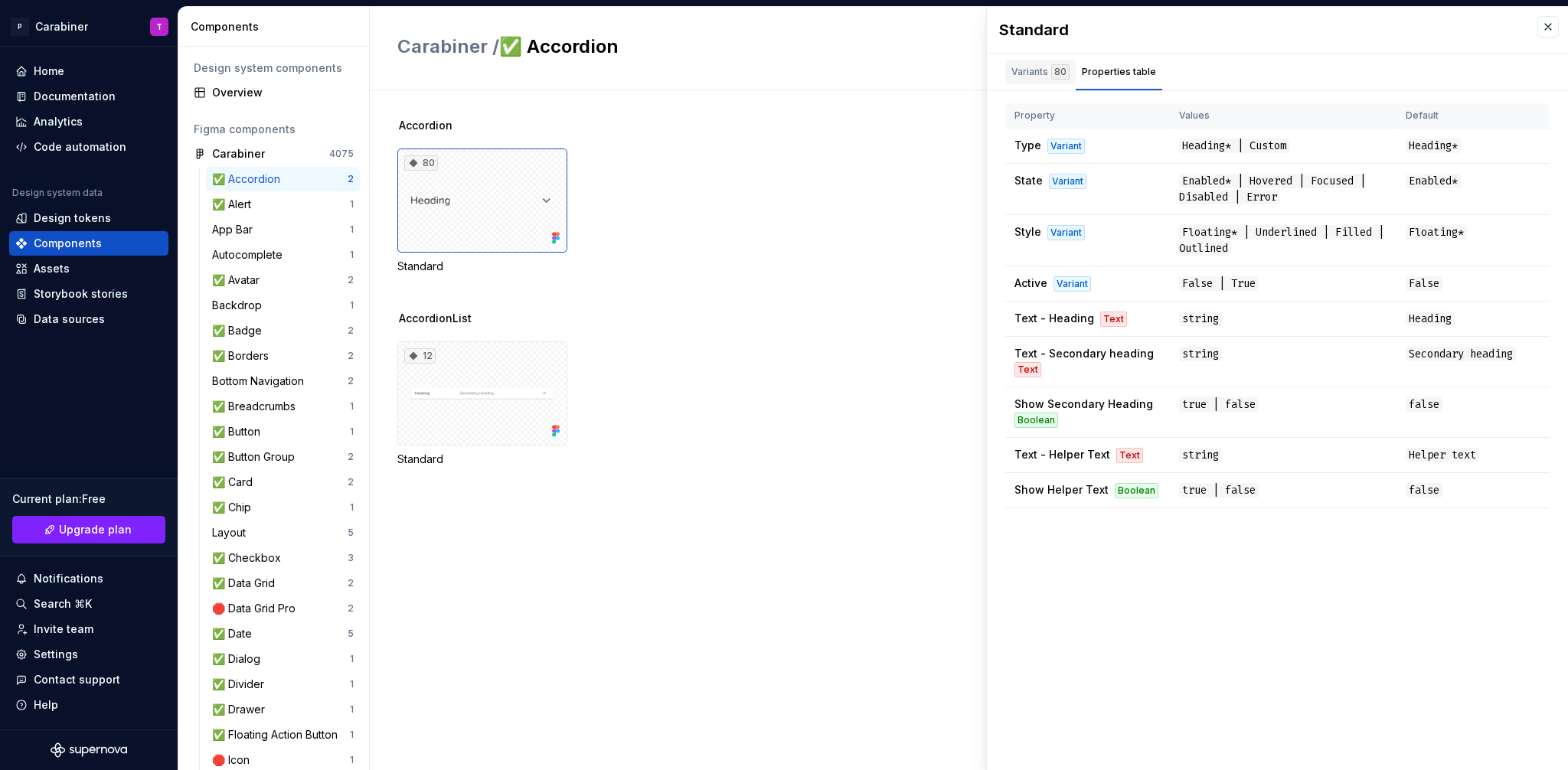
click at [1024, 70] on div "Variants 80" at bounding box center [1041, 72] width 58 height 15
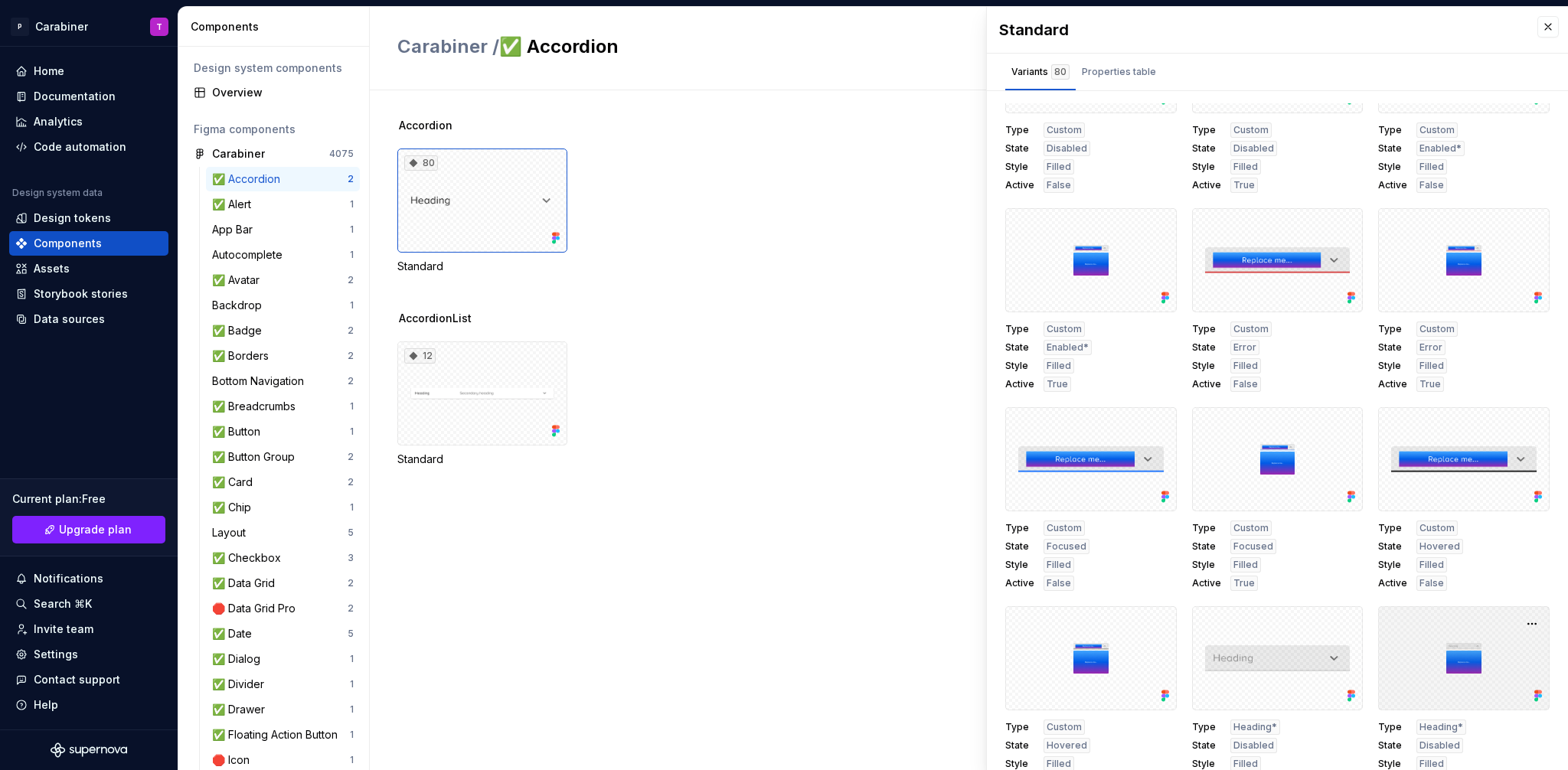
scroll to position [391, 0]
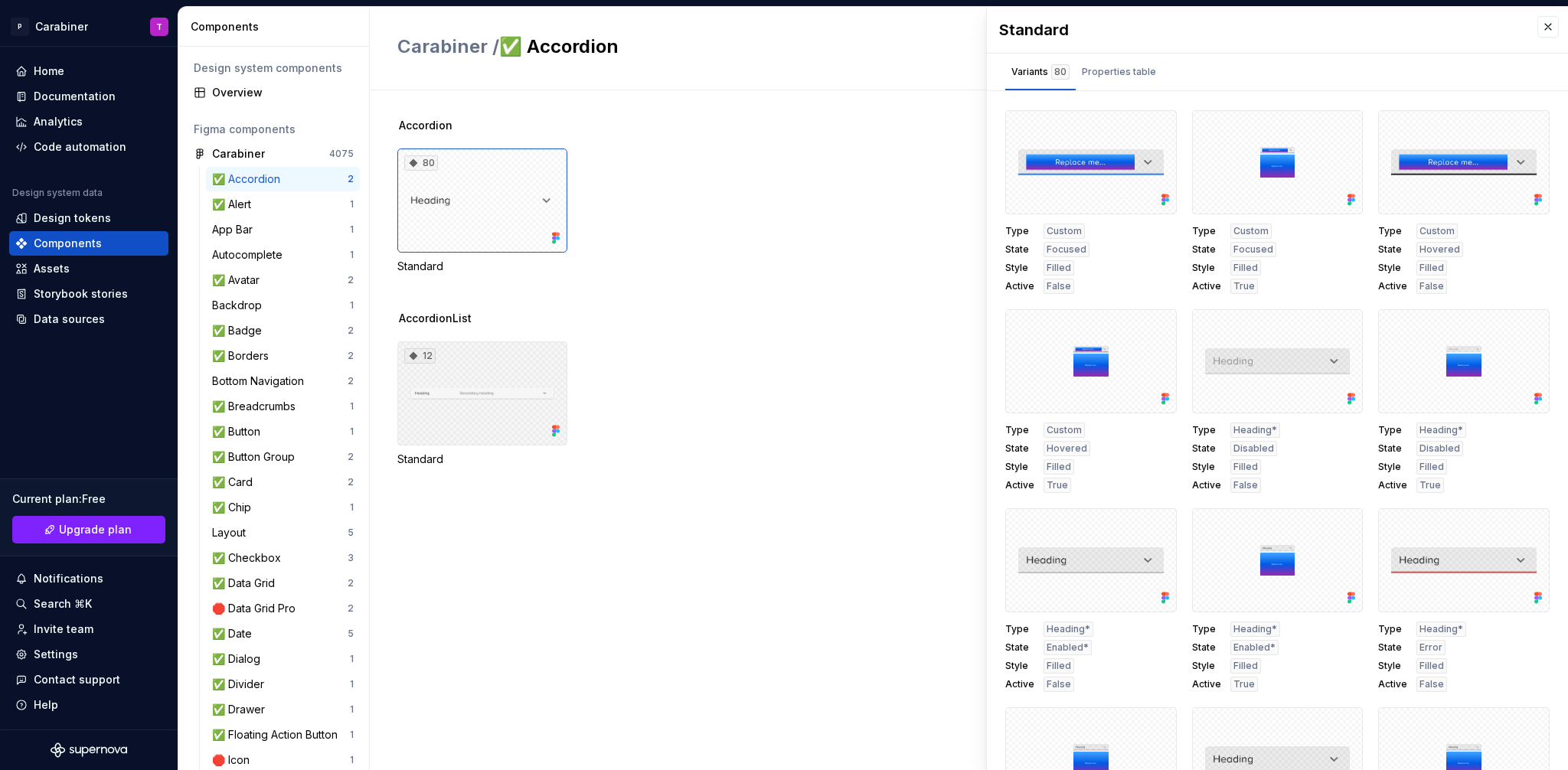
click at [466, 362] on div "12" at bounding box center [482, 393] width 170 height 104
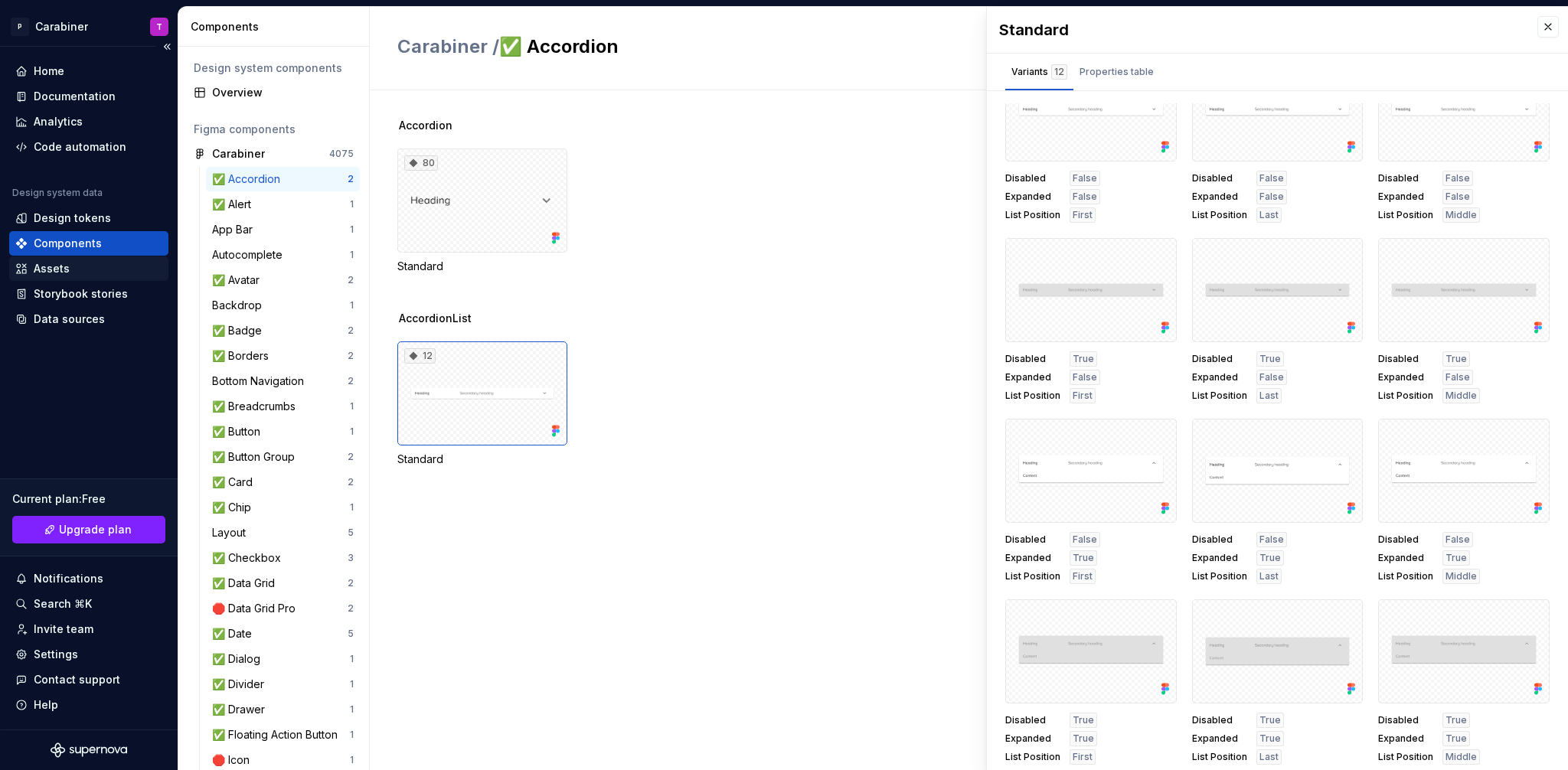
click at [52, 271] on div "Assets" at bounding box center [51, 269] width 36 height 15
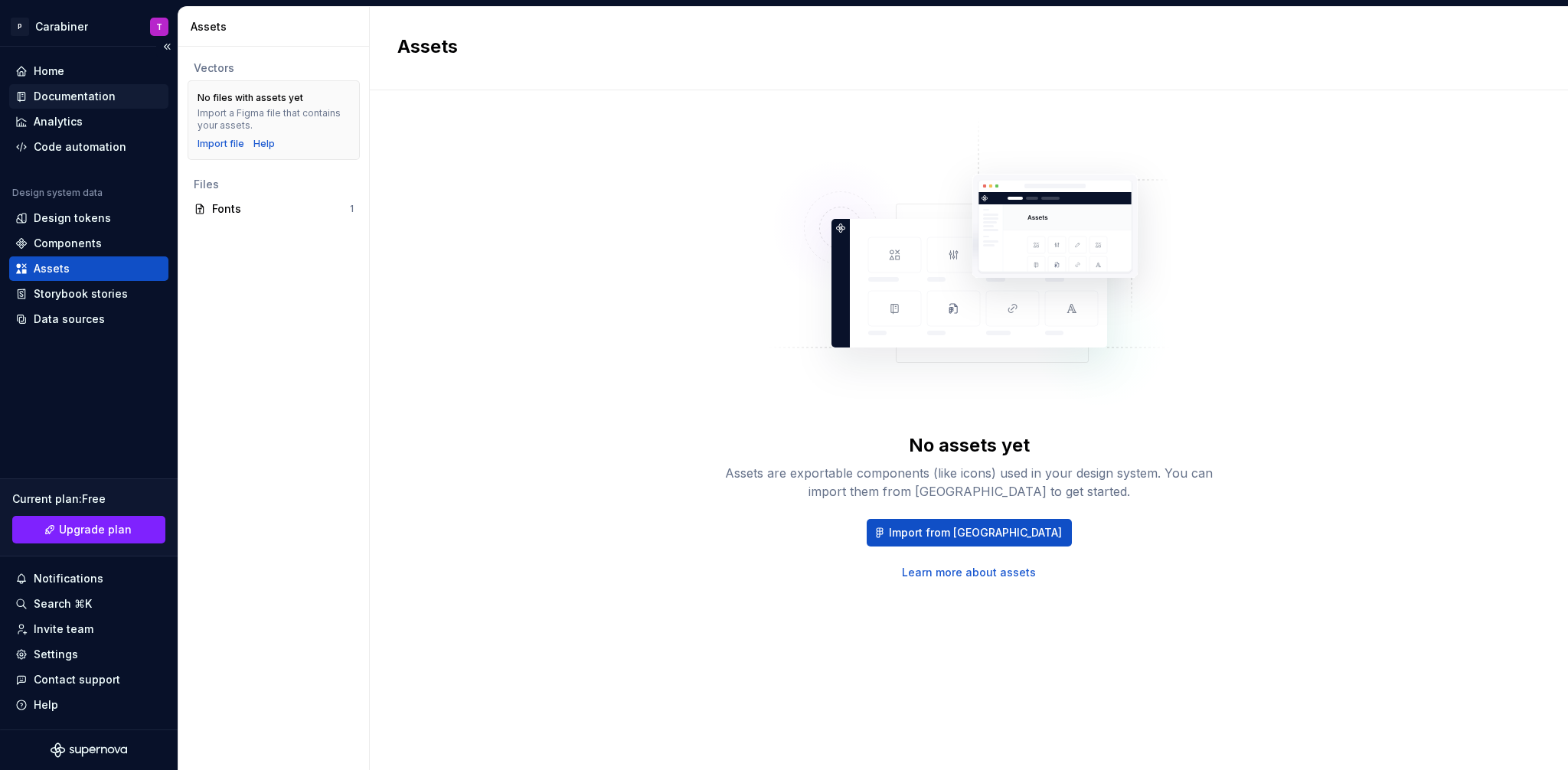
click at [49, 98] on div "Documentation" at bounding box center [74, 97] width 82 height 15
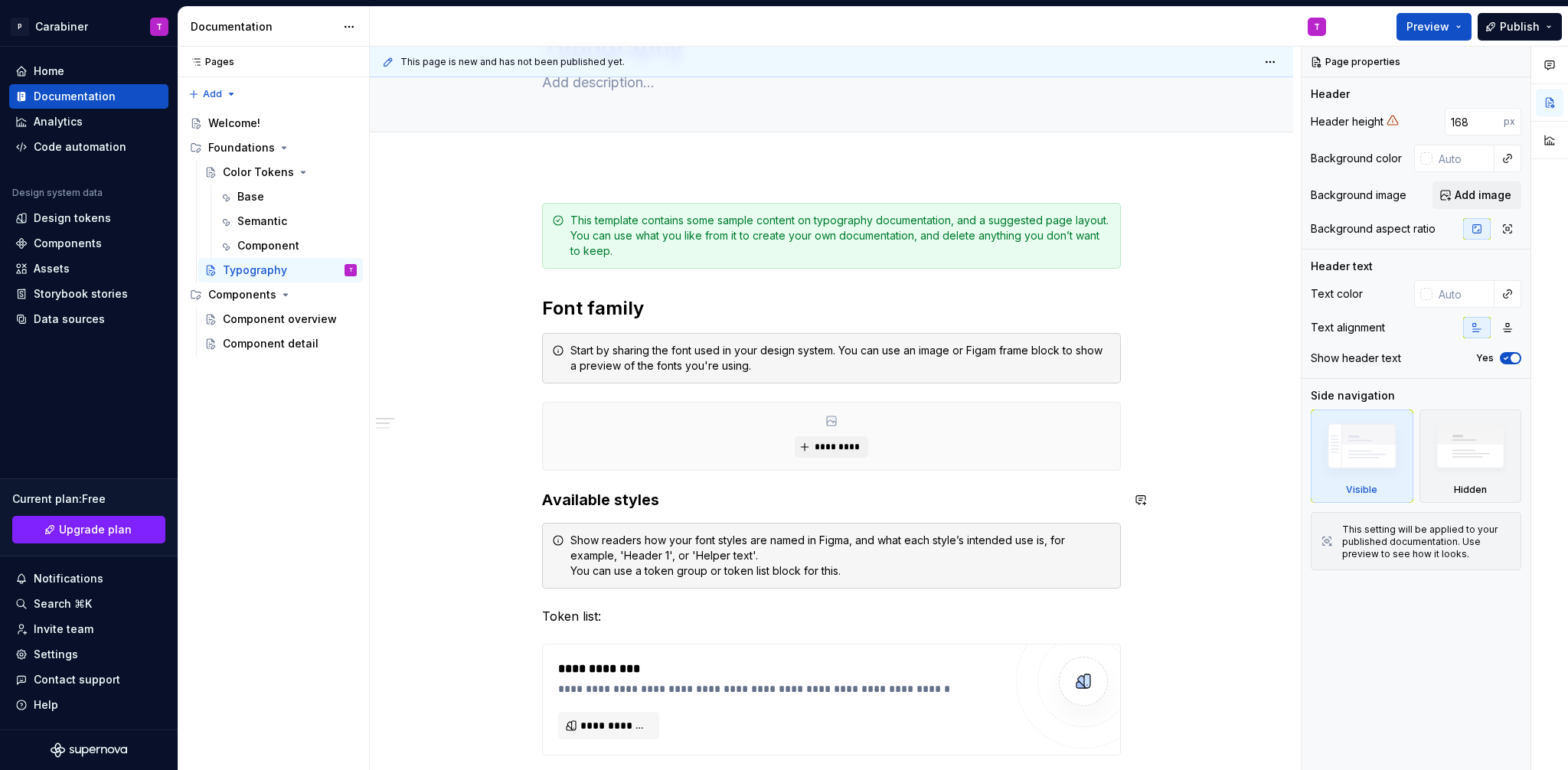
scroll to position [177, 0]
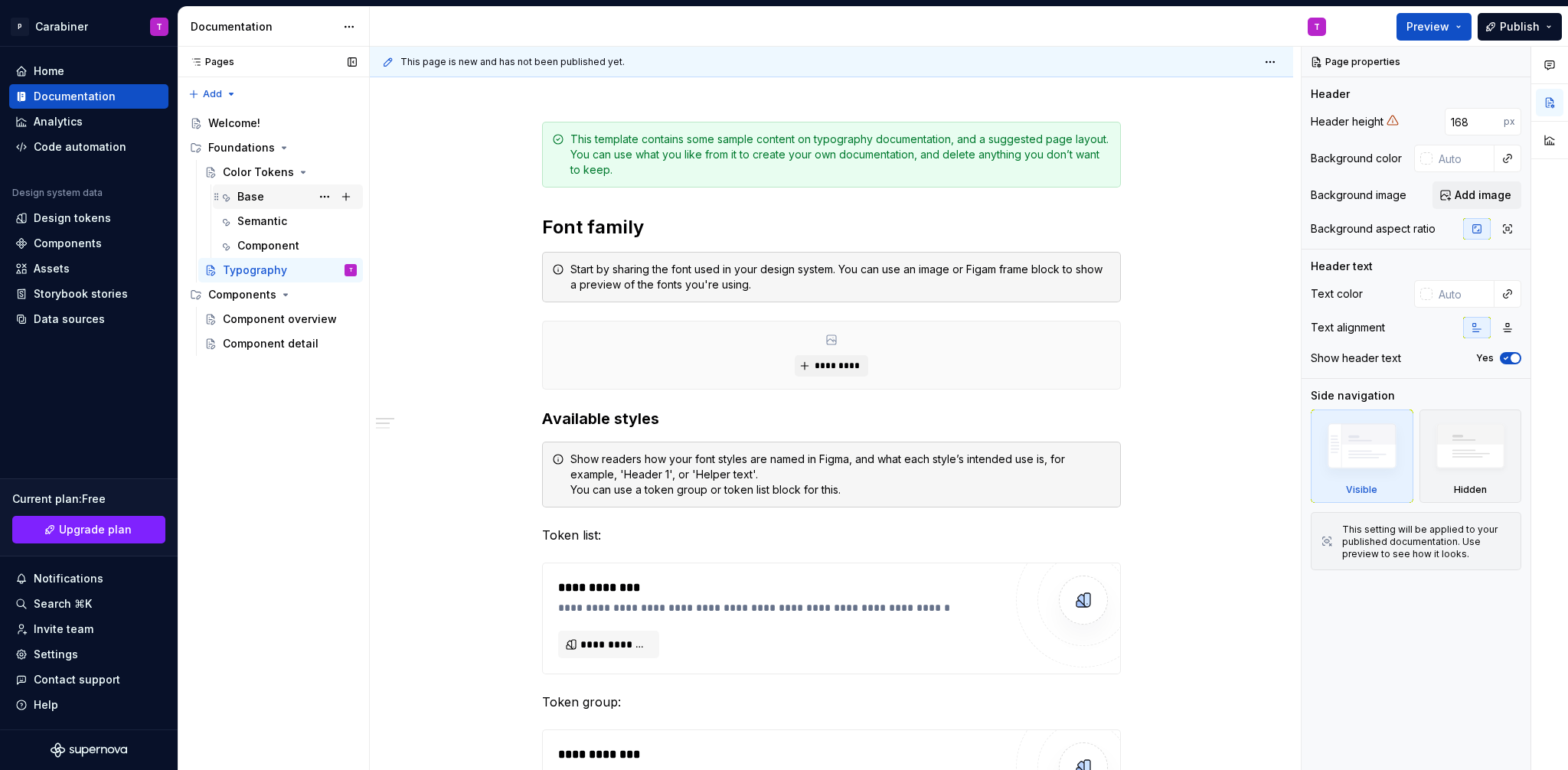
click at [243, 195] on div "Base" at bounding box center [251, 197] width 27 height 15
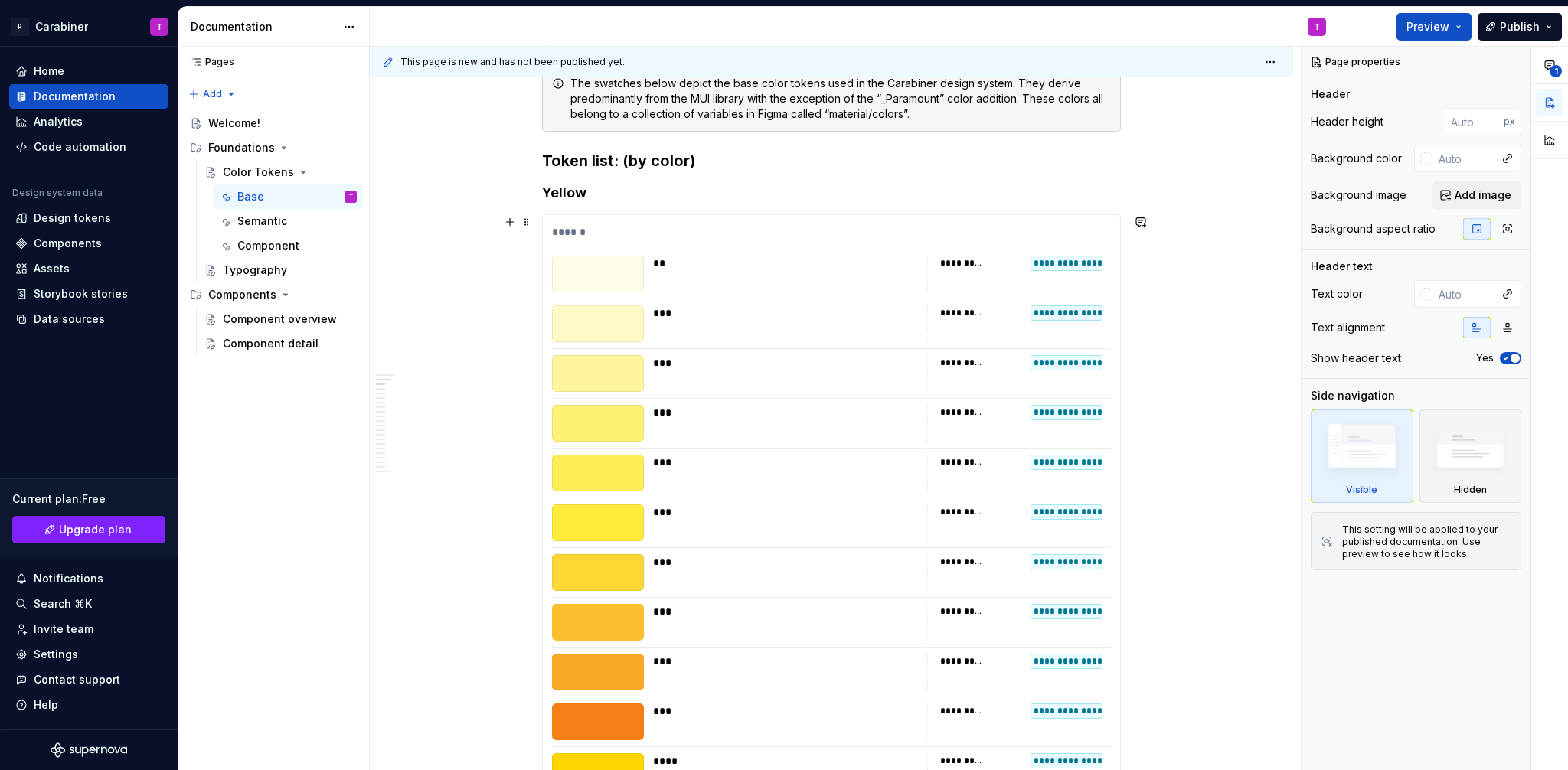
scroll to position [308, 0]
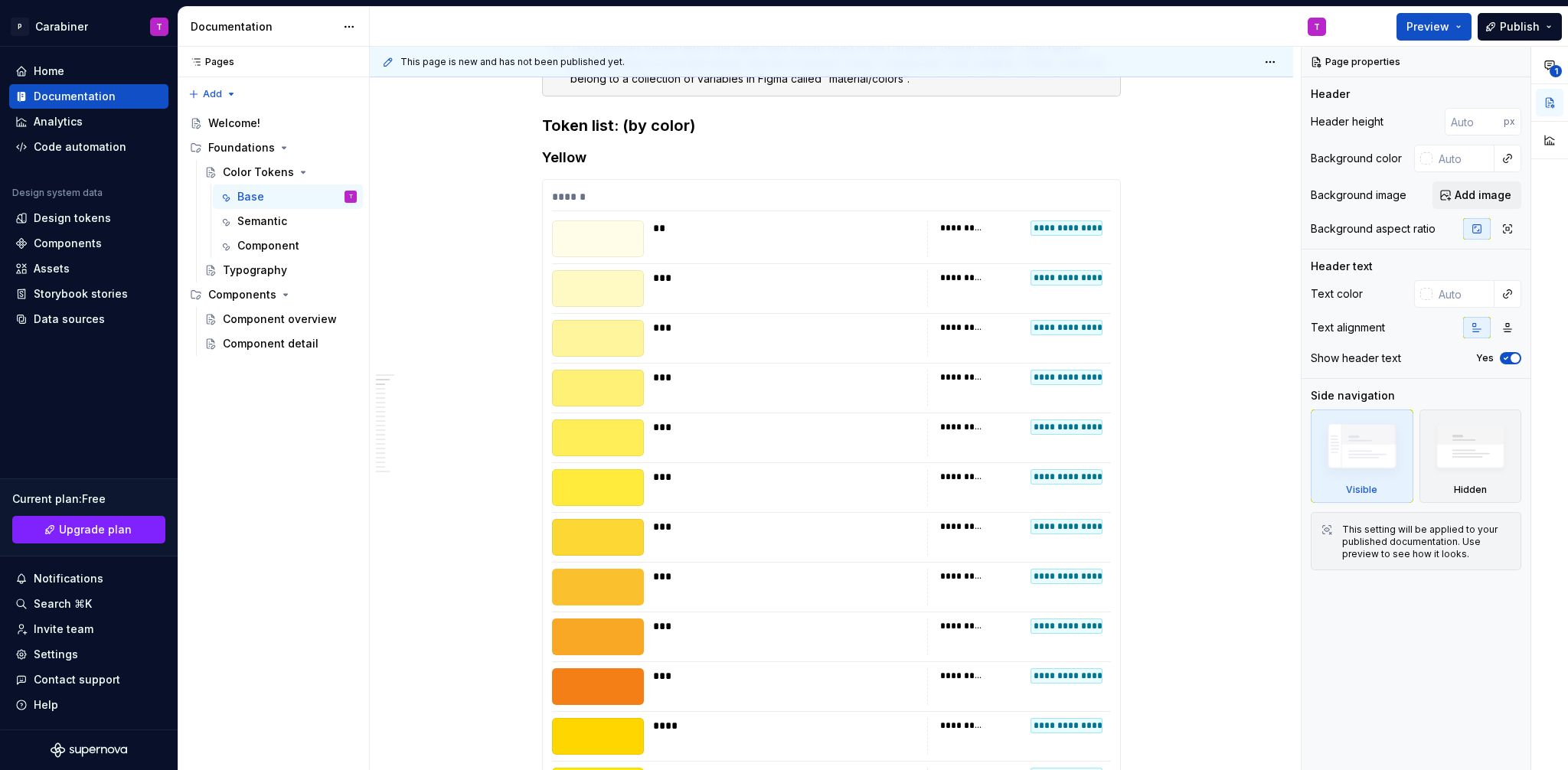
type textarea "*"
